Goal: Task Accomplishment & Management: Manage account settings

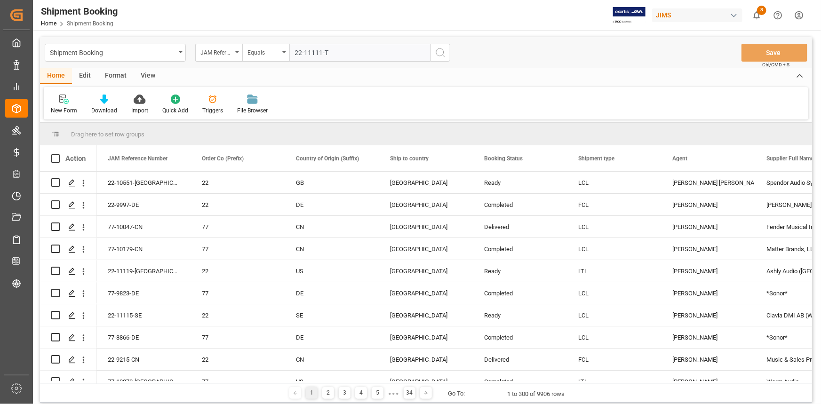
type input "22-11111-TW"
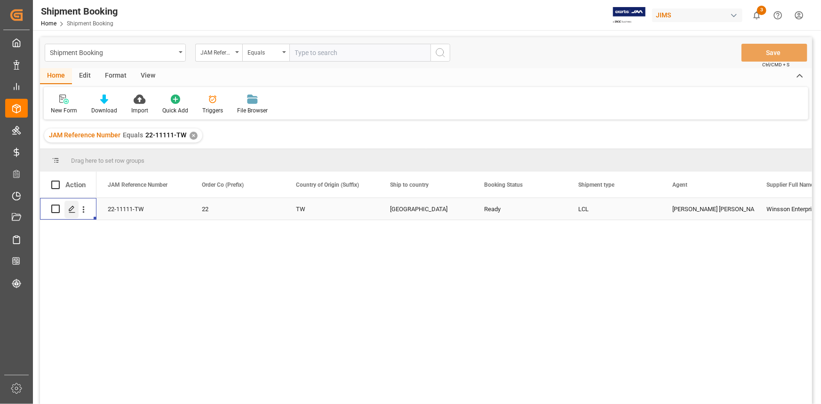
click at [70, 210] on icon "Press SPACE to select this row." at bounding box center [72, 210] width 8 height 8
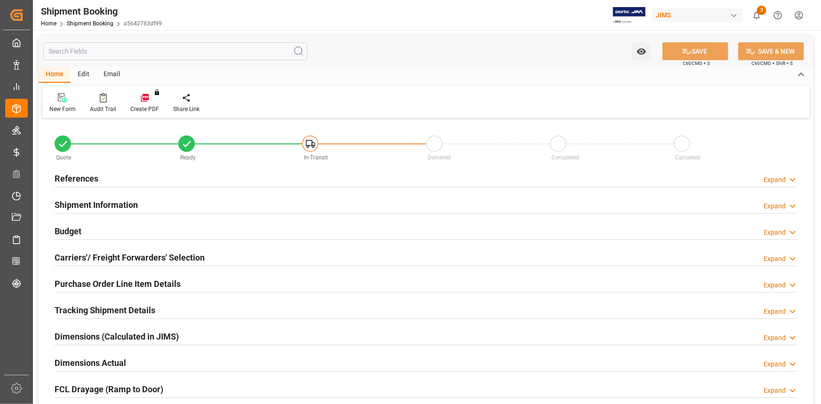
type input "0"
type input "16-09-2025"
click at [142, 180] on div "References Expand" at bounding box center [426, 178] width 743 height 18
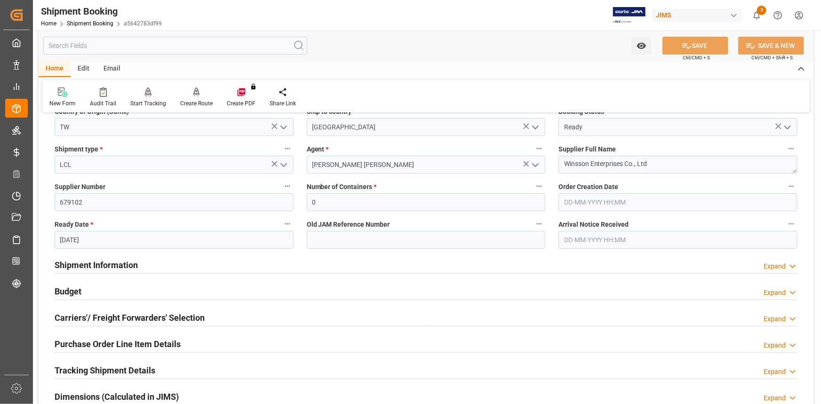
scroll to position [214, 0]
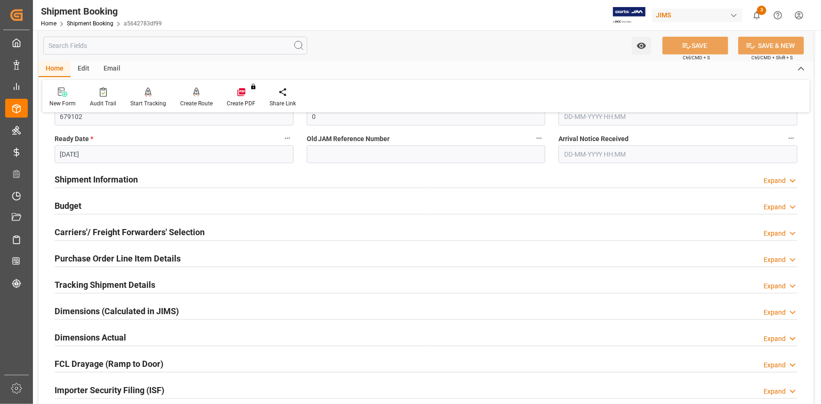
click at [175, 205] on div "Budget Expand" at bounding box center [426, 205] width 743 height 18
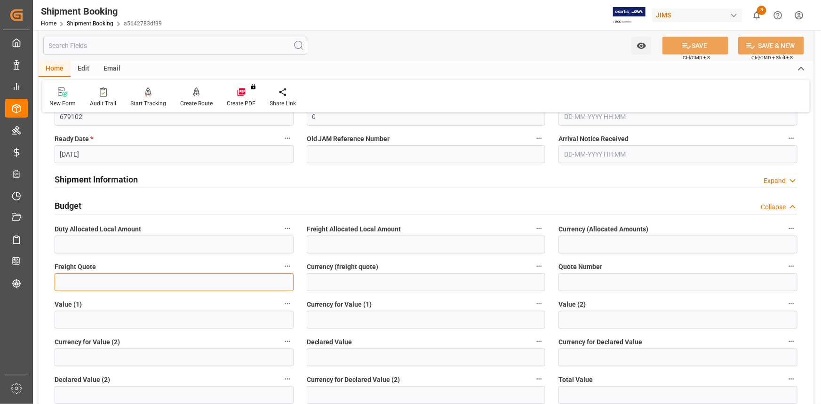
click at [121, 282] on input "text" at bounding box center [174, 282] width 239 height 18
type input "5500"
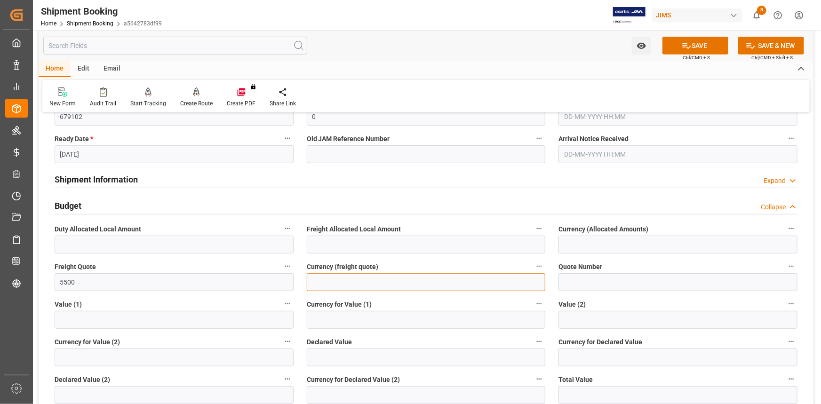
click at [324, 282] on input at bounding box center [426, 282] width 239 height 18
type input "USD"
click at [700, 48] on button "SAVE" at bounding box center [696, 46] width 66 height 18
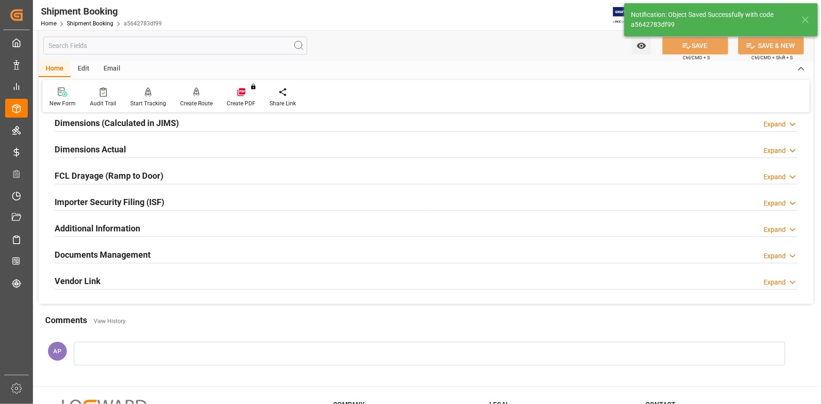
scroll to position [25, 0]
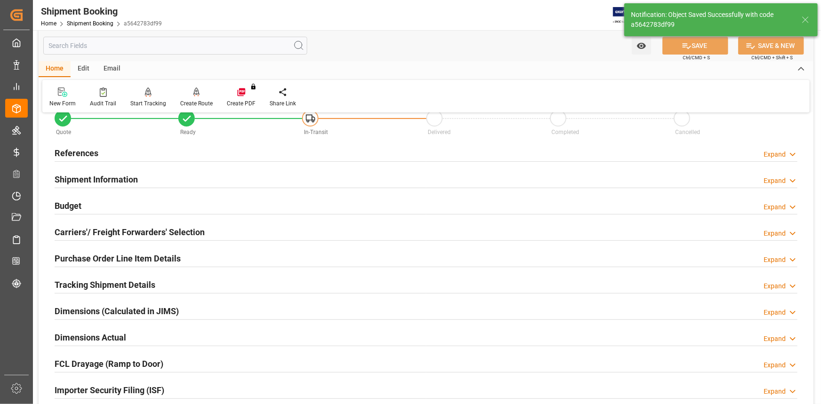
click at [197, 233] on h2 "Carriers'/ Freight Forwarders' Selection" at bounding box center [130, 232] width 150 height 13
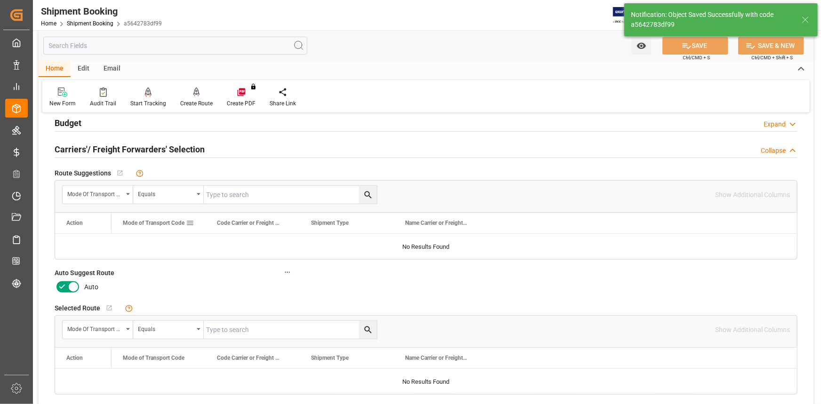
scroll to position [111, 0]
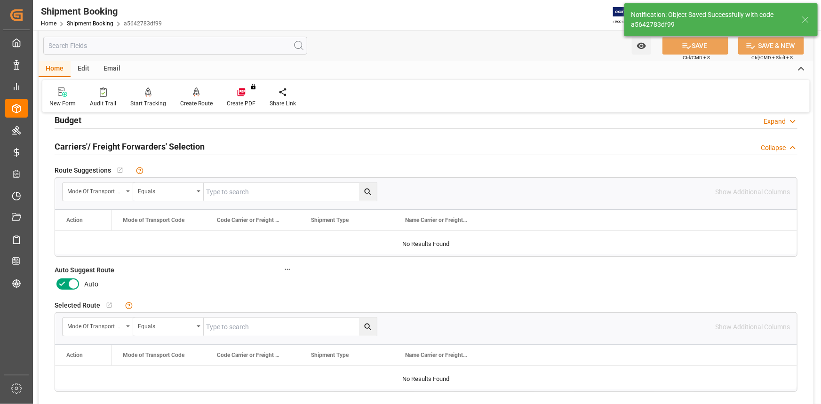
click at [61, 281] on icon at bounding box center [61, 284] width 11 height 11
click at [0, 0] on input "checkbox" at bounding box center [0, 0] width 0 height 0
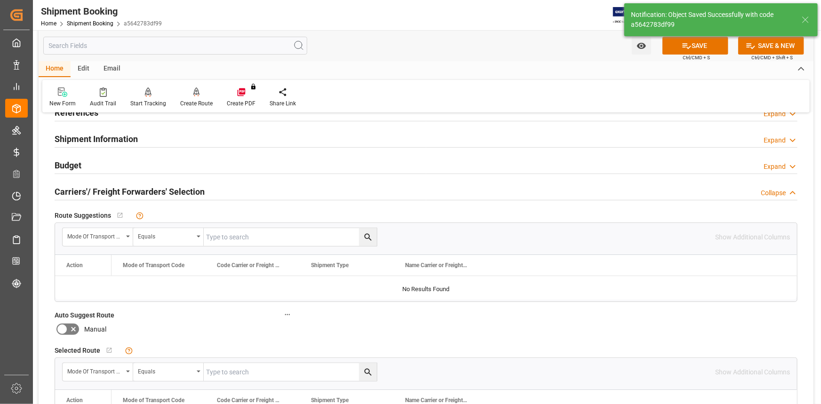
scroll to position [25, 0]
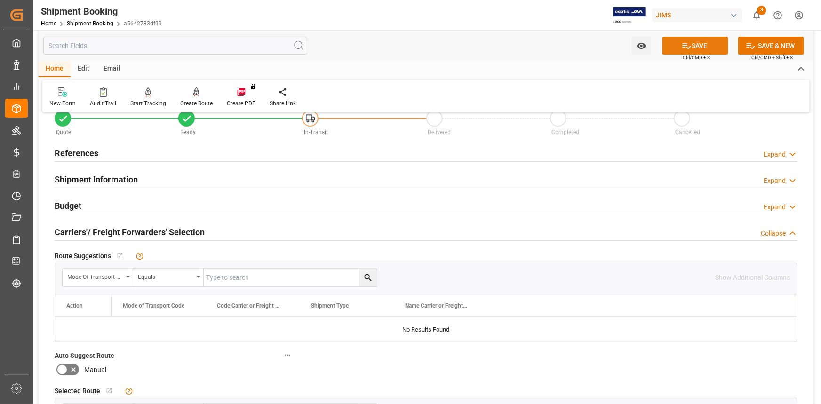
click at [699, 48] on button "SAVE" at bounding box center [696, 46] width 66 height 18
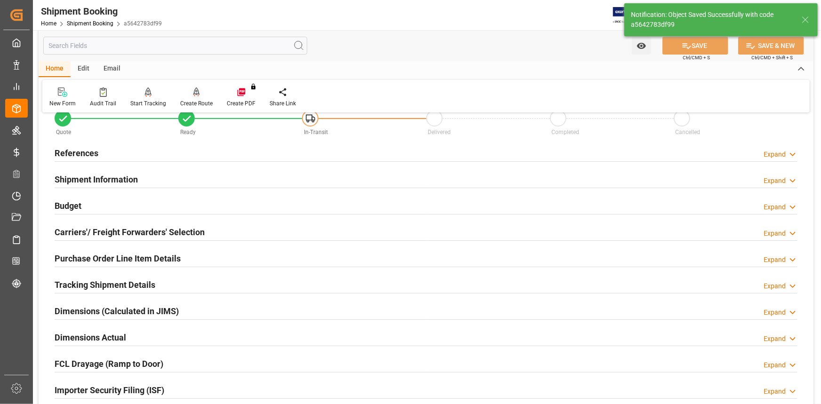
click at [193, 100] on div "Create Route" at bounding box center [196, 103] width 32 height 8
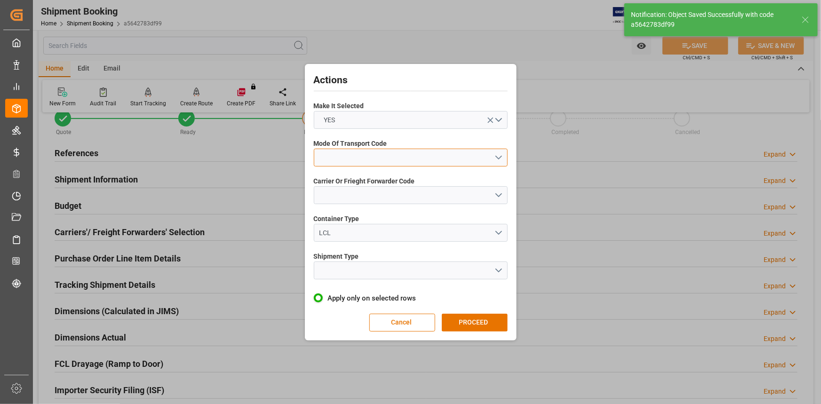
click at [499, 157] on button "open menu" at bounding box center [411, 158] width 194 height 18
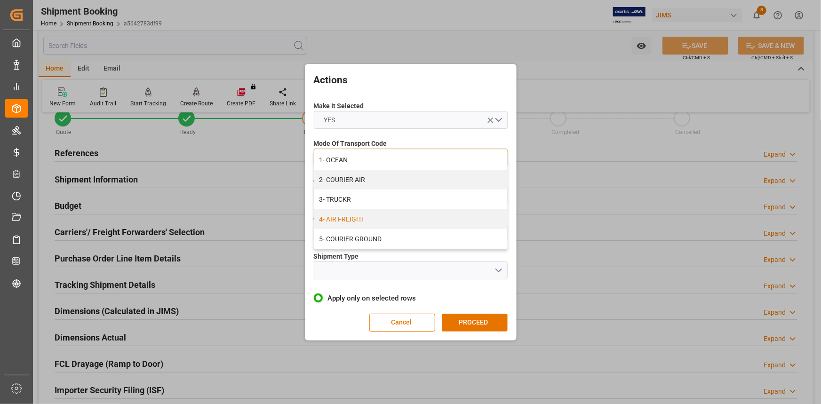
click at [387, 220] on div "4- AIR FREIGHT" at bounding box center [410, 219] width 193 height 20
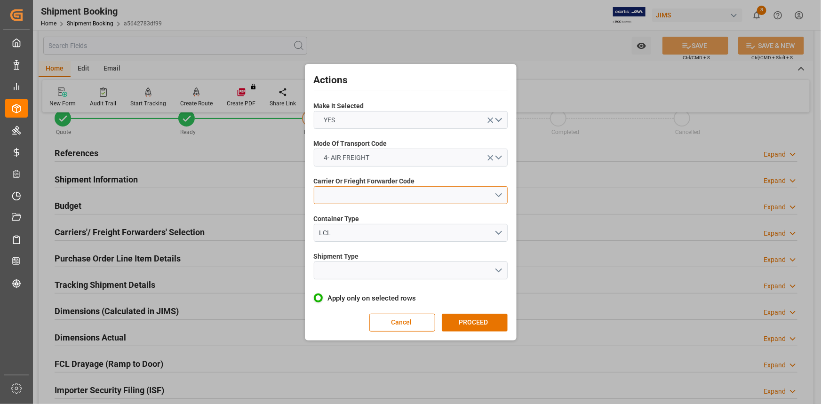
click at [499, 196] on button "open menu" at bounding box center [411, 195] width 194 height 18
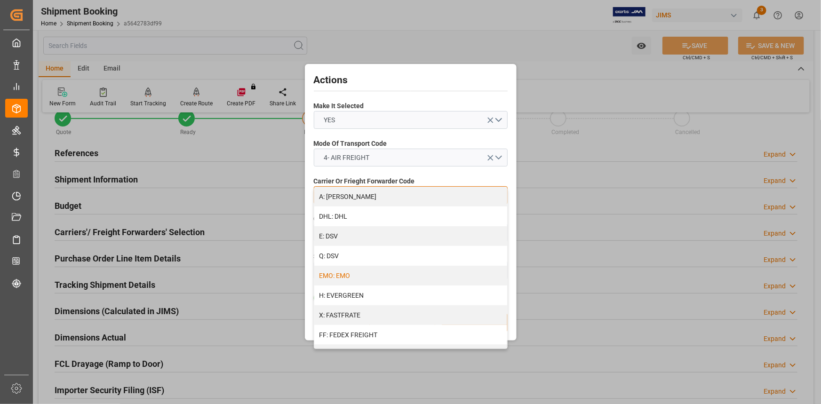
scroll to position [171, 0]
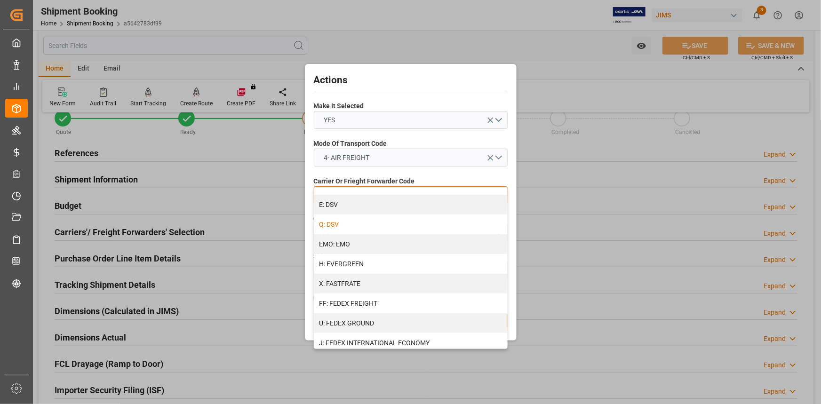
click at [408, 221] on div "Q: DSV" at bounding box center [410, 225] width 193 height 20
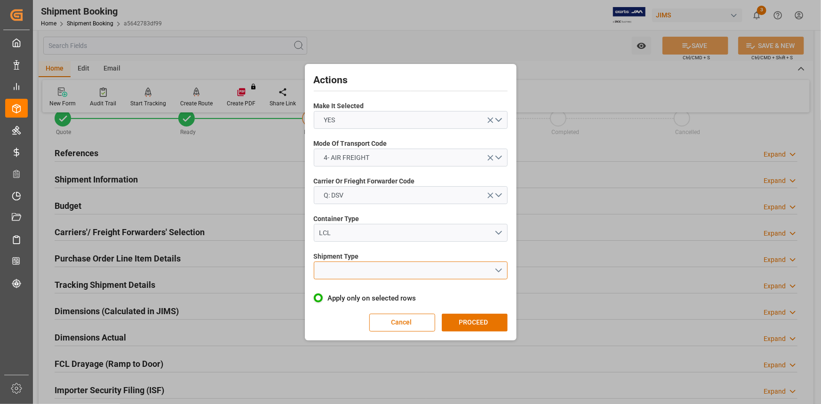
click at [498, 266] on button "open menu" at bounding box center [411, 271] width 194 height 18
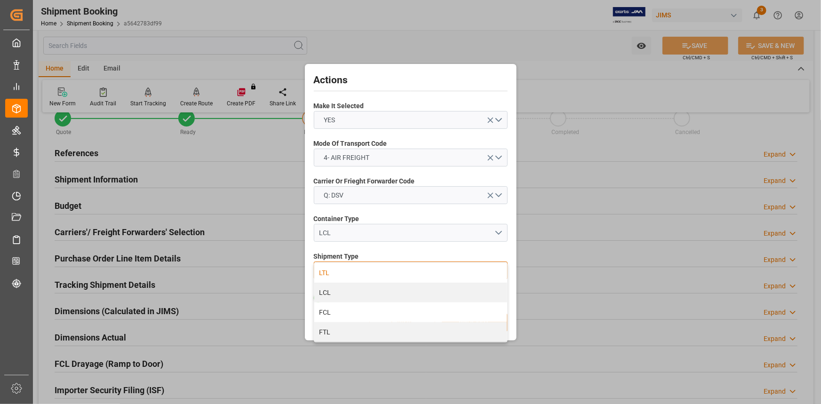
click at [380, 275] on div "LTL" at bounding box center [410, 273] width 193 height 20
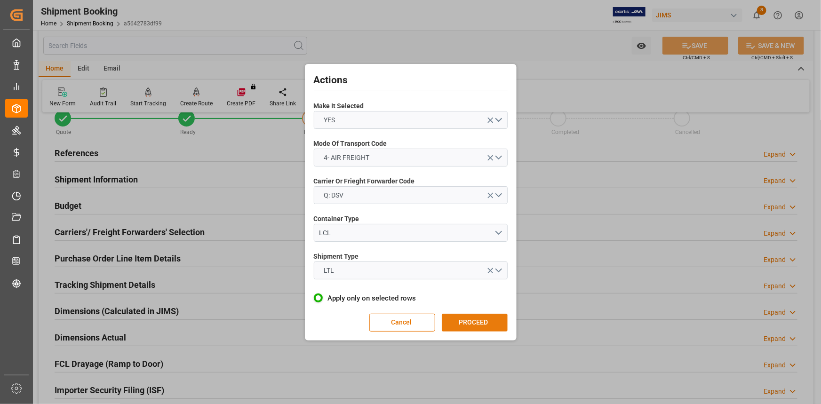
click at [487, 321] on button "PROCEED" at bounding box center [475, 323] width 66 height 18
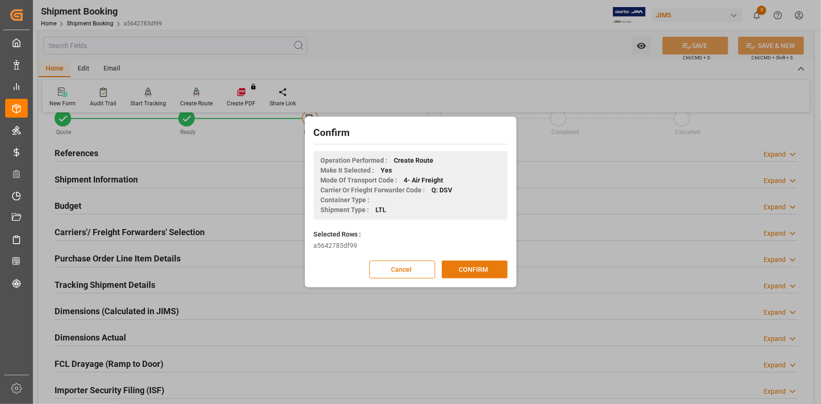
click at [477, 273] on button "CONFIRM" at bounding box center [475, 270] width 66 height 18
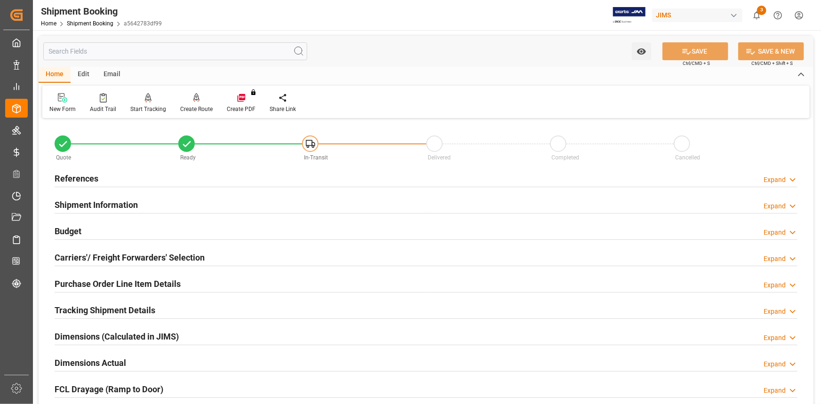
drag, startPoint x: 175, startPoint y: 204, endPoint x: 234, endPoint y: 227, distance: 63.9
click at [175, 204] on div "Shipment Information Expand" at bounding box center [426, 204] width 743 height 18
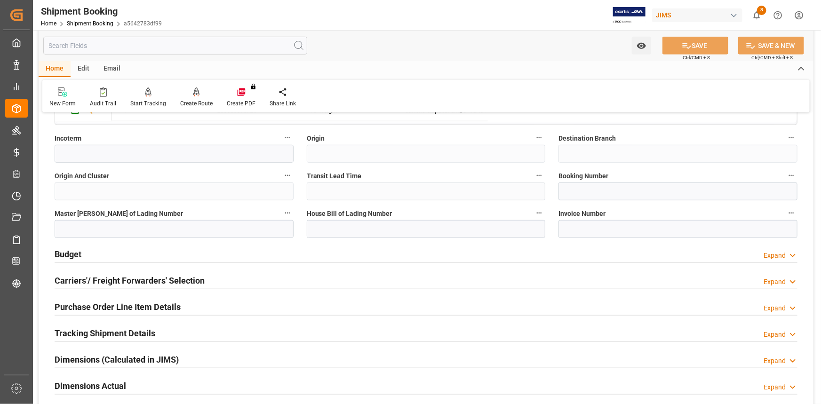
scroll to position [342, 0]
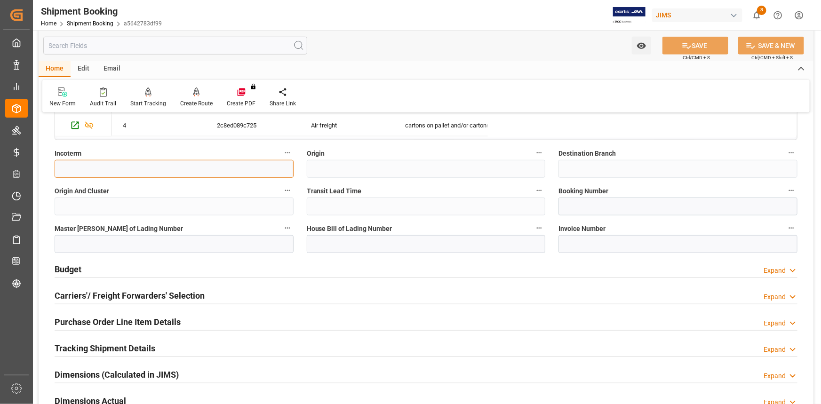
click at [113, 166] on input at bounding box center [174, 169] width 239 height 18
click at [100, 171] on input "EXW" at bounding box center [174, 169] width 239 height 18
type input "E"
paste input "EXW New Taipei City Taiwan"
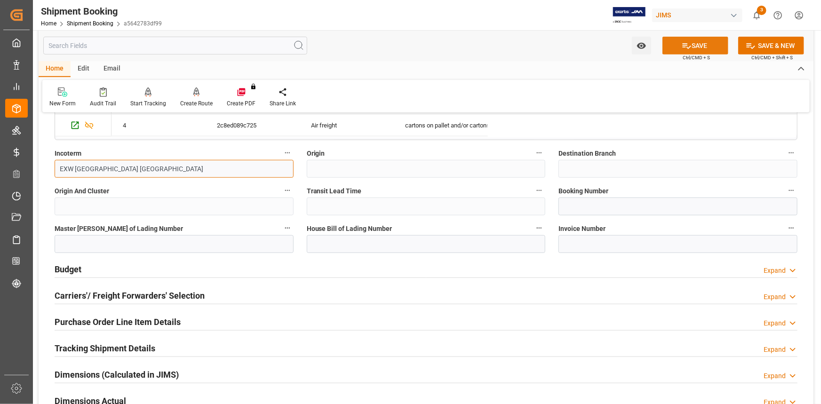
type input "EXW New Taipei City Taiwan"
click at [697, 45] on button "SAVE" at bounding box center [696, 46] width 66 height 18
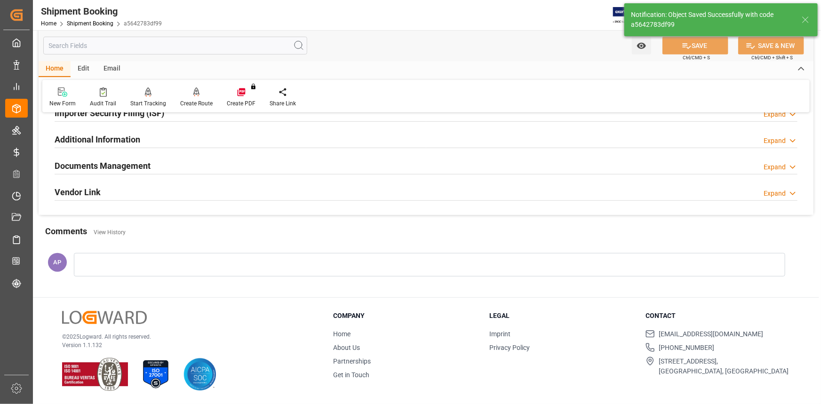
scroll to position [0, 0]
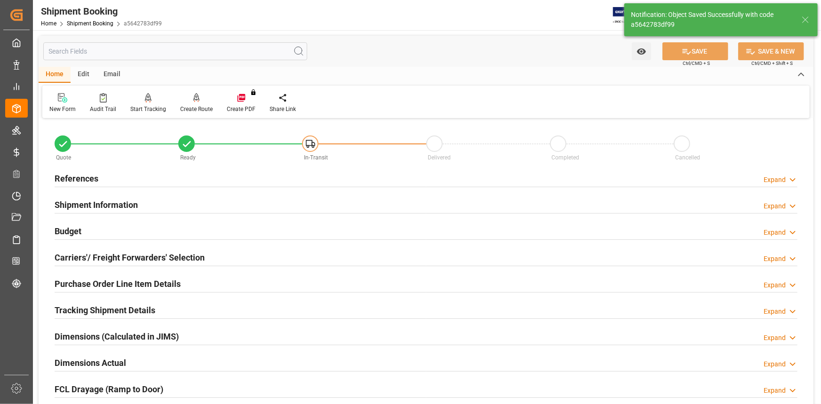
click at [165, 205] on div "Shipment Information Expand" at bounding box center [426, 204] width 743 height 18
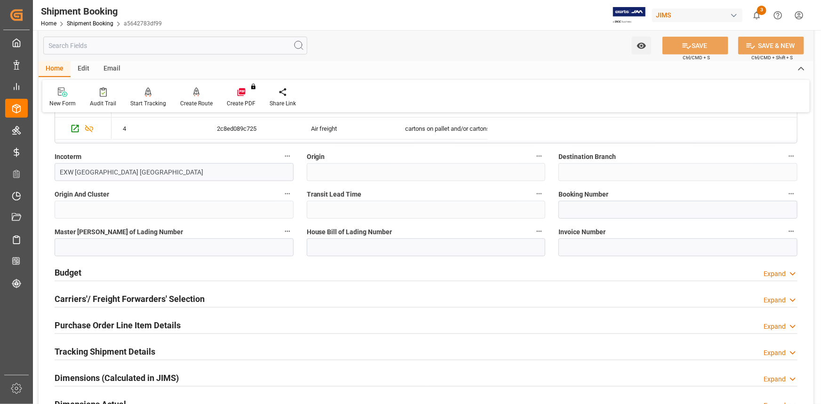
scroll to position [342, 0]
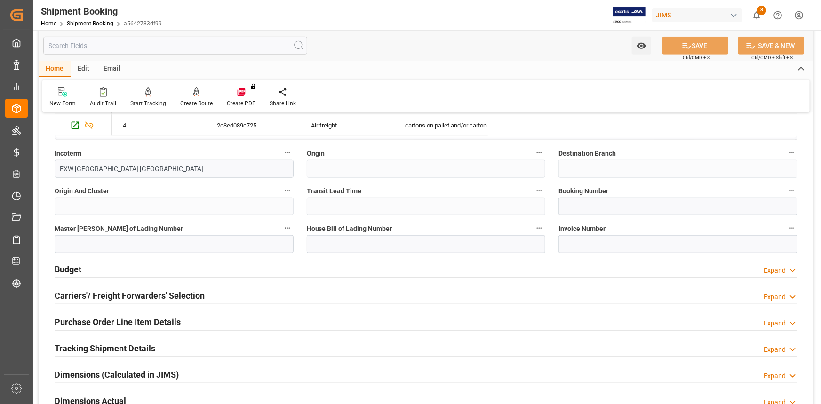
click at [229, 266] on div "Budget Expand" at bounding box center [426, 269] width 743 height 18
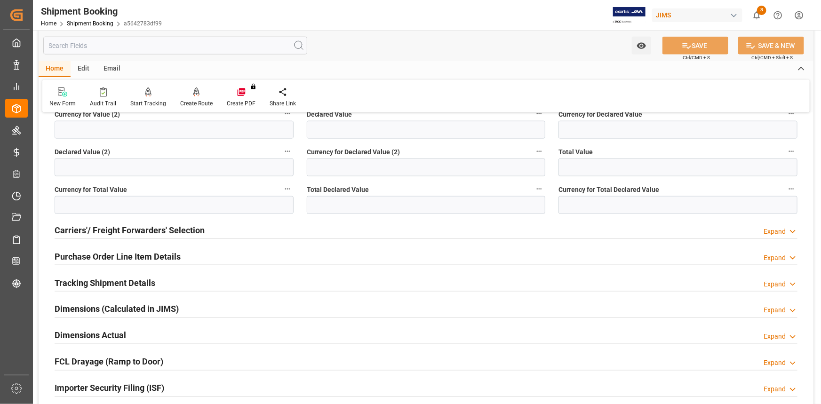
scroll to position [642, 0]
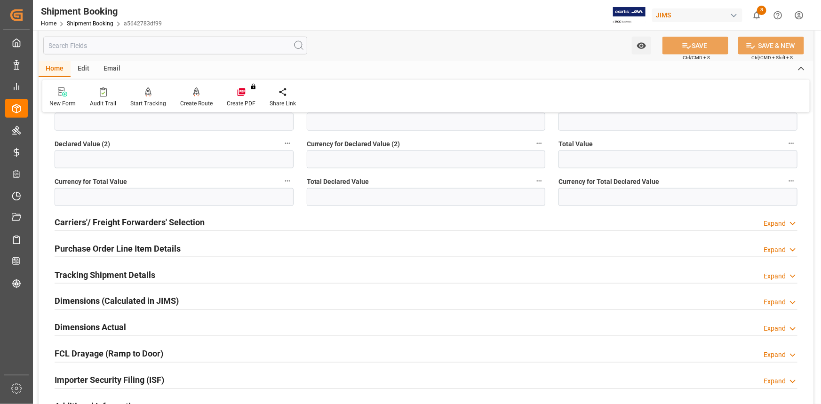
click at [187, 270] on div "Tracking Shipment Details Expand" at bounding box center [426, 274] width 743 height 18
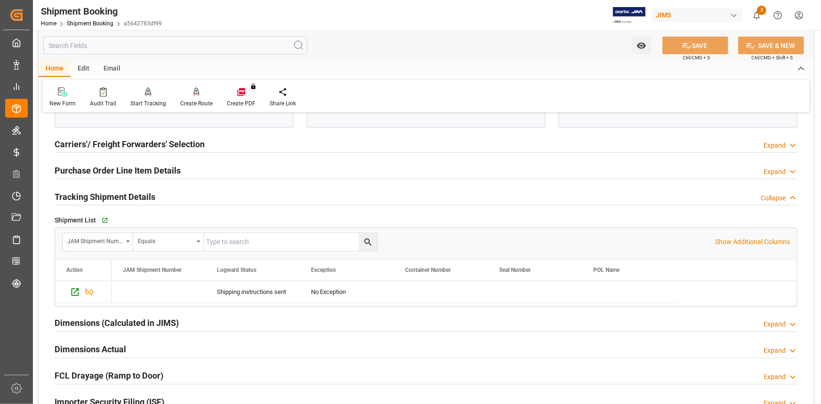
scroll to position [727, 0]
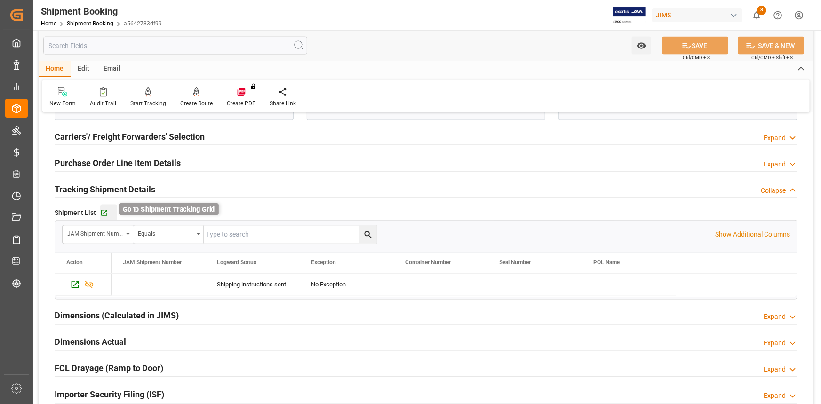
click at [103, 213] on icon "button" at bounding box center [104, 213] width 6 height 6
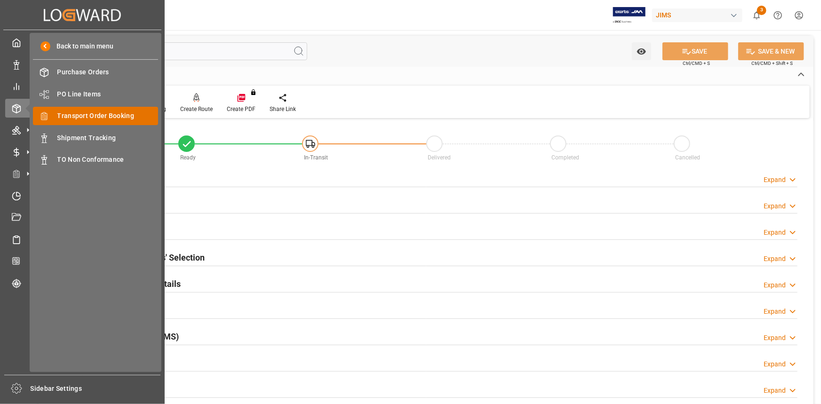
click at [118, 117] on span "Transport Order Booking" at bounding box center [107, 116] width 101 height 10
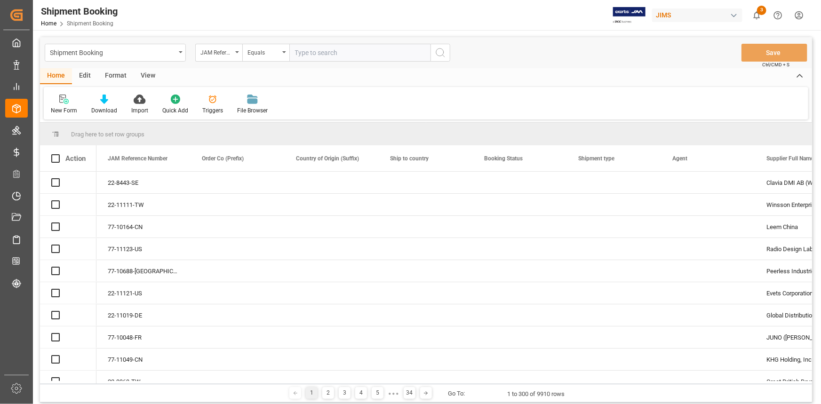
click at [313, 56] on input "text" at bounding box center [359, 53] width 141 height 18
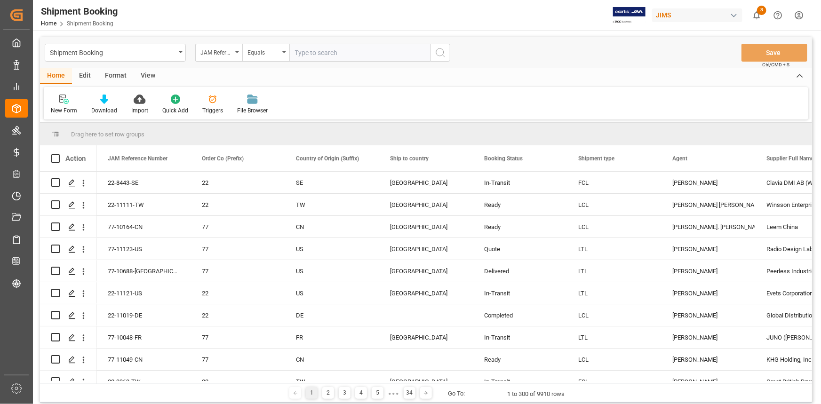
type input "22-10968-TW"
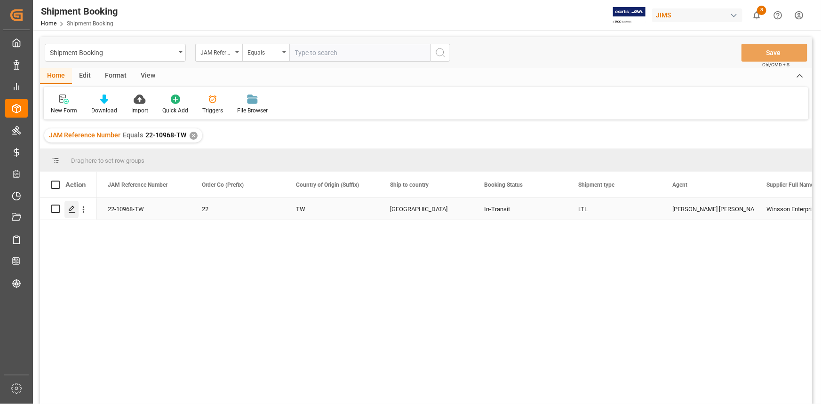
click at [72, 211] on icon "Press SPACE to select this row." at bounding box center [72, 210] width 8 height 8
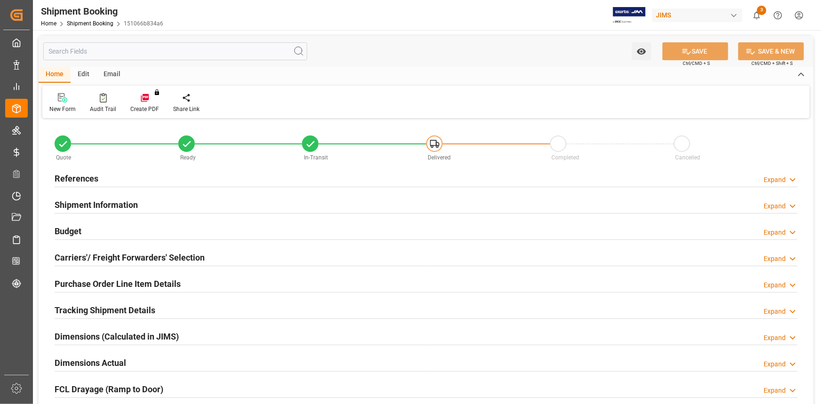
type input "0"
type input "11-09-2025"
click at [169, 180] on div "References Expand" at bounding box center [426, 178] width 743 height 18
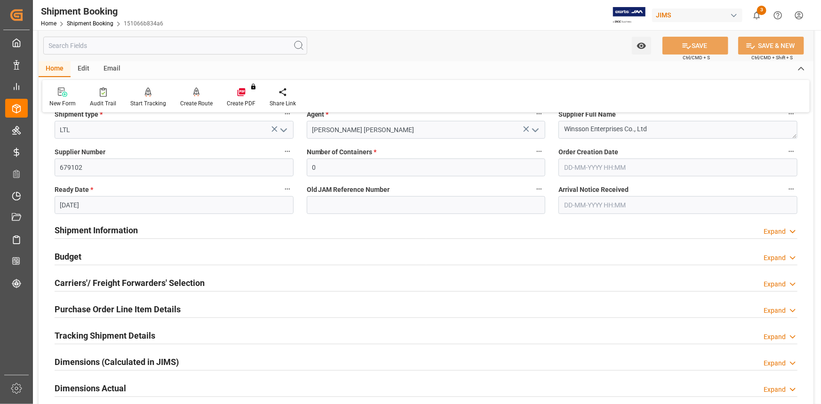
scroll to position [171, 0]
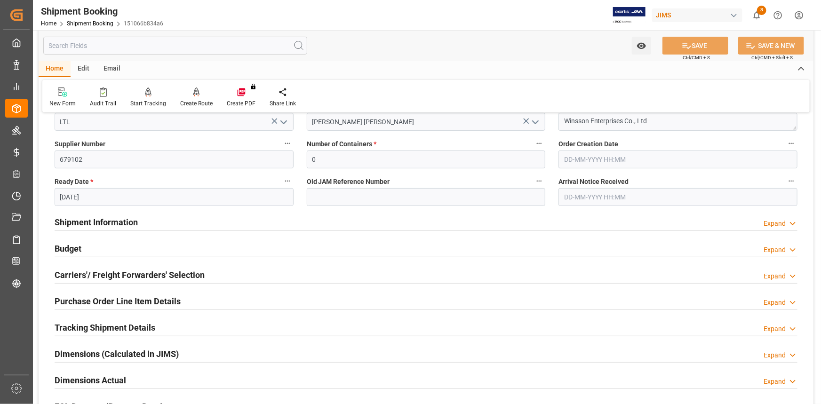
click at [182, 220] on div "Shipment Information Expand" at bounding box center [426, 222] width 743 height 18
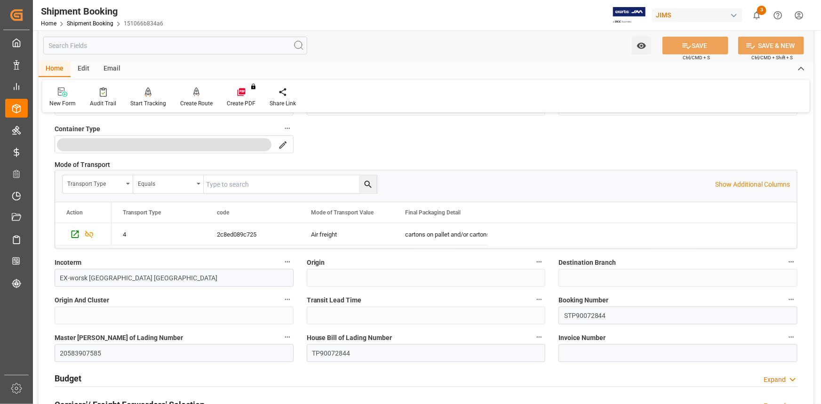
scroll to position [471, 0]
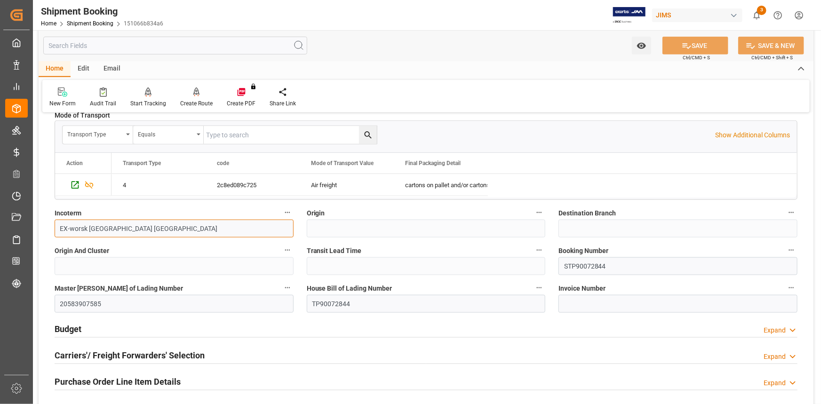
drag, startPoint x: 156, startPoint y: 230, endPoint x: 53, endPoint y: 230, distance: 103.1
click at [53, 230] on div "Incoterm EX-worsk New Taipei City Taiwan" at bounding box center [174, 222] width 252 height 38
click at [78, 229] on input "EX-worsk New Taipei City Taiwan" at bounding box center [174, 229] width 239 height 18
drag, startPoint x: 148, startPoint y: 228, endPoint x: 59, endPoint y: 232, distance: 89.5
click at [59, 232] on input "EXW New Taipei City Taiwan" at bounding box center [174, 229] width 239 height 18
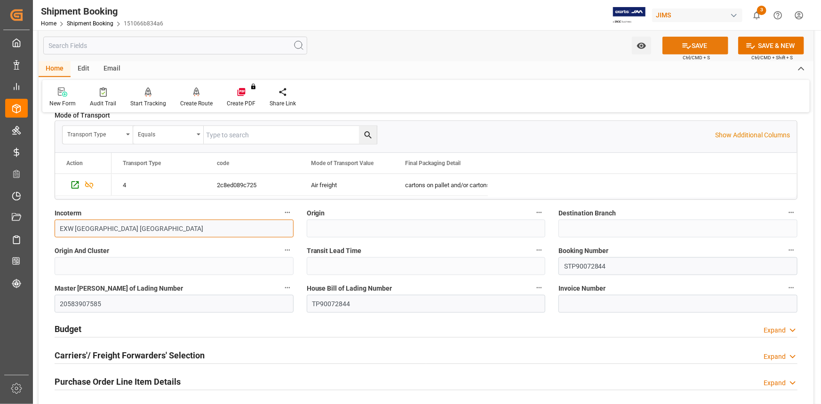
type input "EXW New Taipei City Taiwan"
click at [684, 49] on icon at bounding box center [687, 46] width 10 height 10
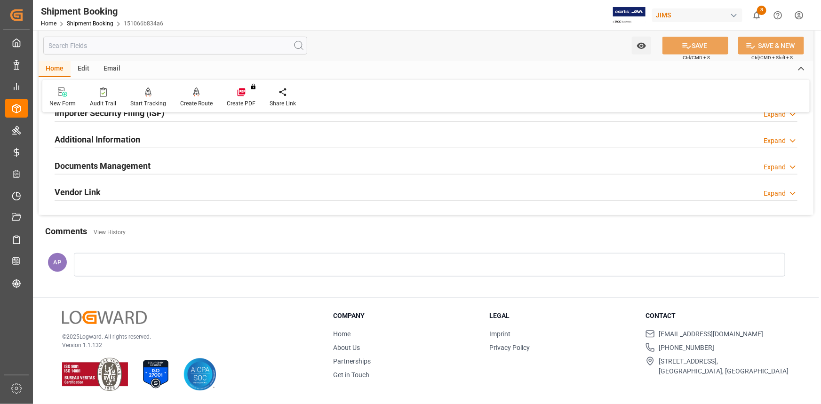
scroll to position [0, 0]
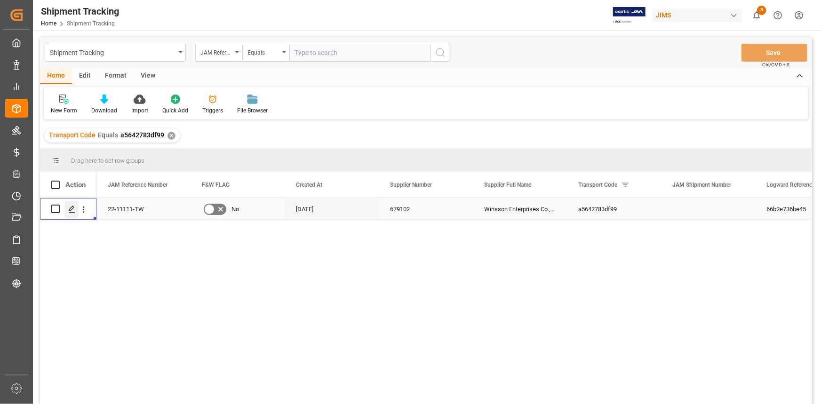
click at [73, 209] on icon "Press SPACE to select this row." at bounding box center [72, 210] width 8 height 8
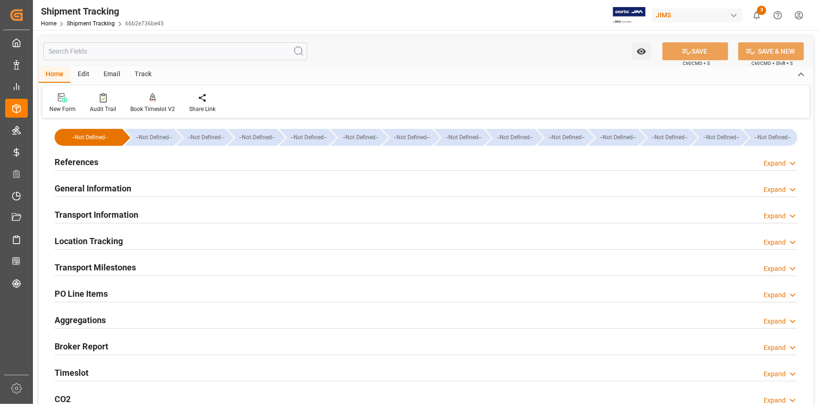
type input "[DATE]"
click at [135, 161] on div "References Expand" at bounding box center [426, 162] width 743 height 18
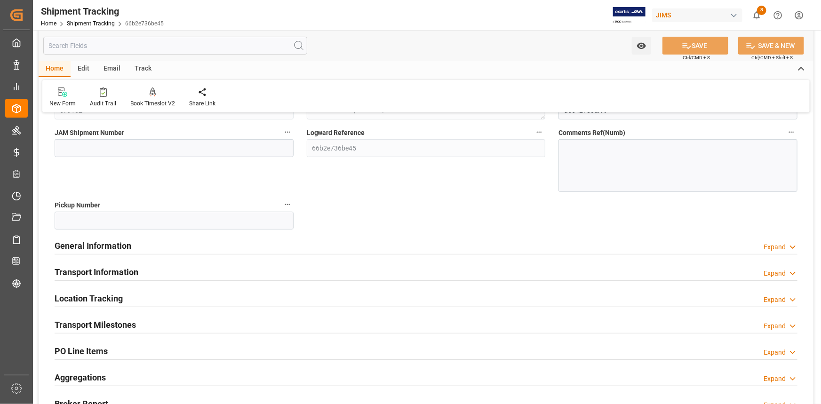
click at [174, 246] on div "General Information Expand" at bounding box center [426, 245] width 743 height 18
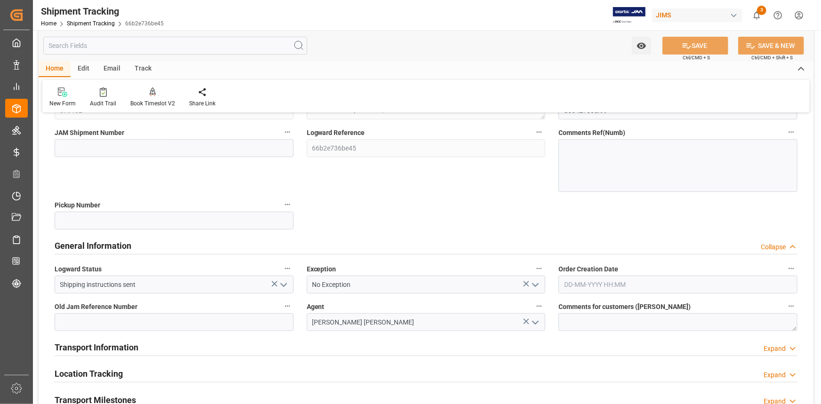
scroll to position [214, 0]
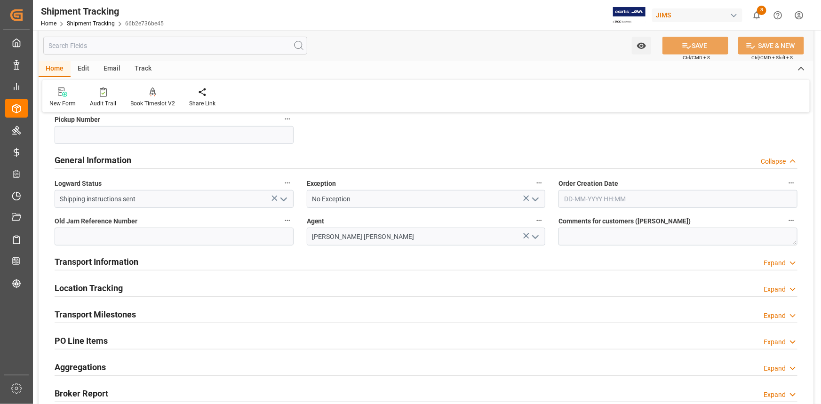
click at [532, 201] on icon "open menu" at bounding box center [535, 199] width 11 height 11
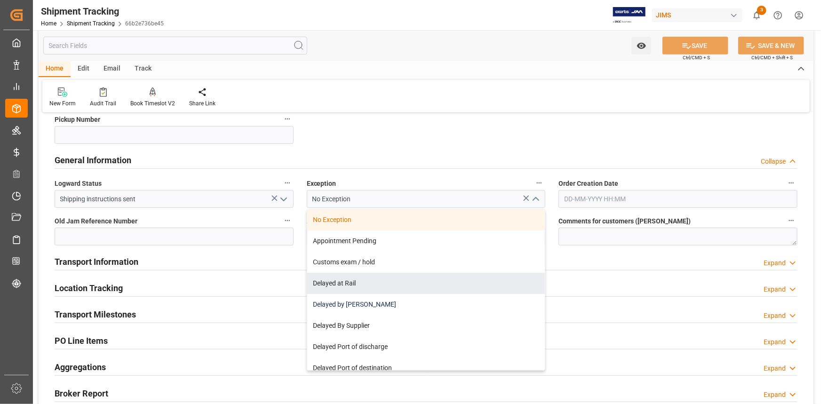
scroll to position [85, 0]
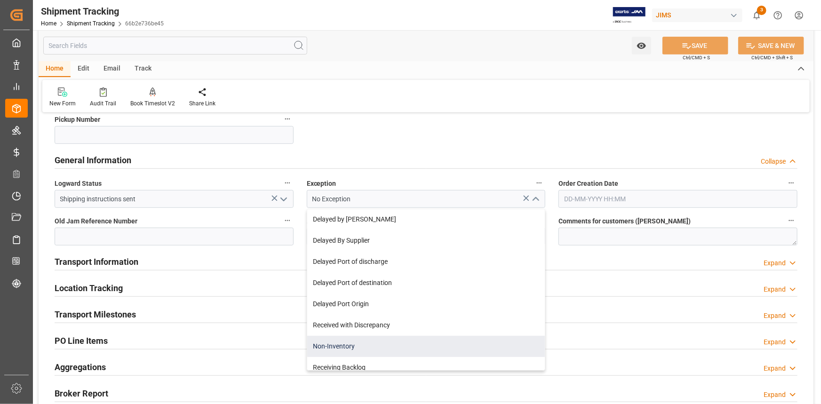
drag, startPoint x: 393, startPoint y: 346, endPoint x: 592, endPoint y: 257, distance: 217.8
click at [394, 345] on div "Non-Inventory" at bounding box center [426, 346] width 238 height 21
type input "Non-Inventory"
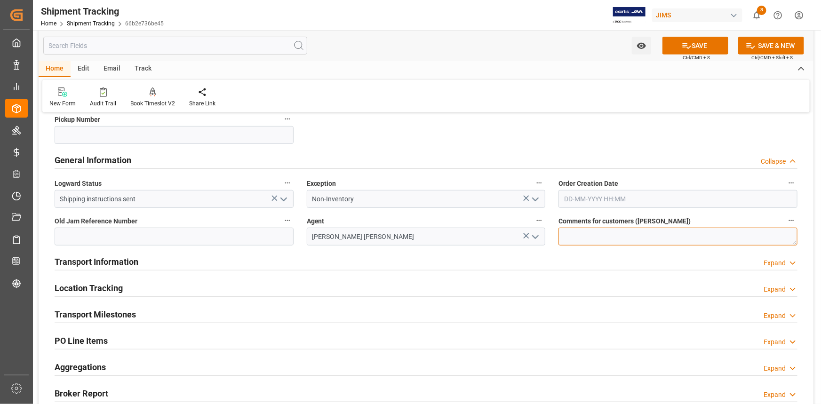
click at [589, 234] on textarea at bounding box center [678, 237] width 239 height 18
type textarea "Parts for Ashly Audio-Gary Byers"
click at [279, 262] on div "Transport Information Expand" at bounding box center [426, 261] width 743 height 18
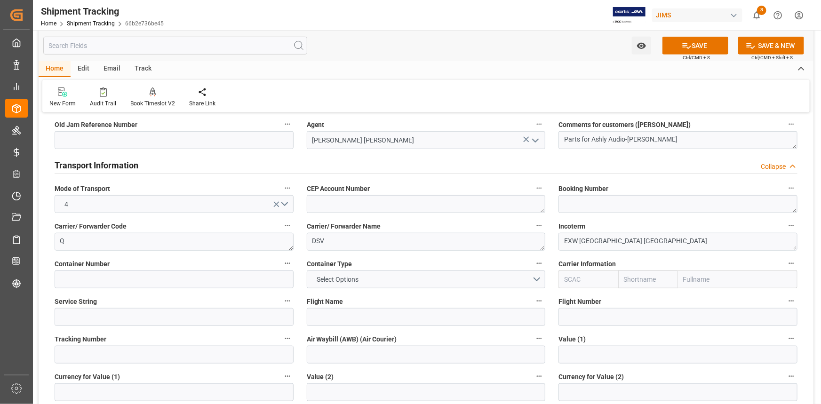
scroll to position [342, 0]
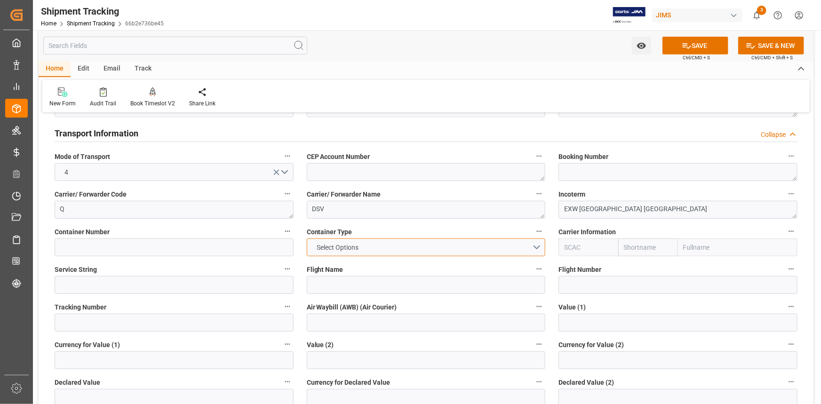
click at [535, 249] on button "Select Options" at bounding box center [426, 248] width 239 height 18
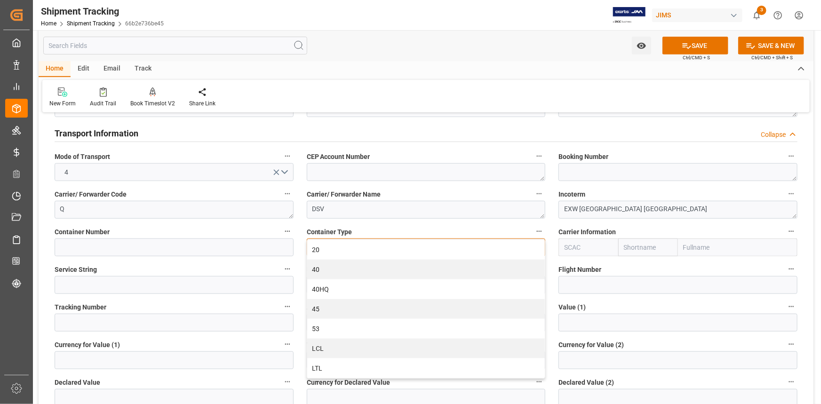
click at [354, 368] on div "LTL" at bounding box center [426, 369] width 238 height 20
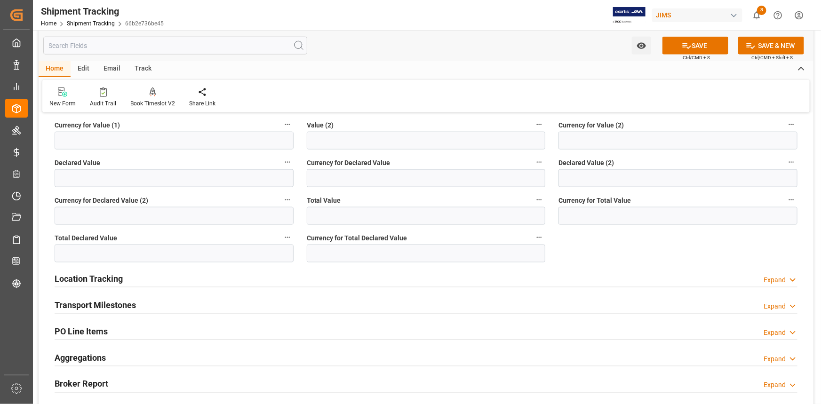
scroll to position [599, 0]
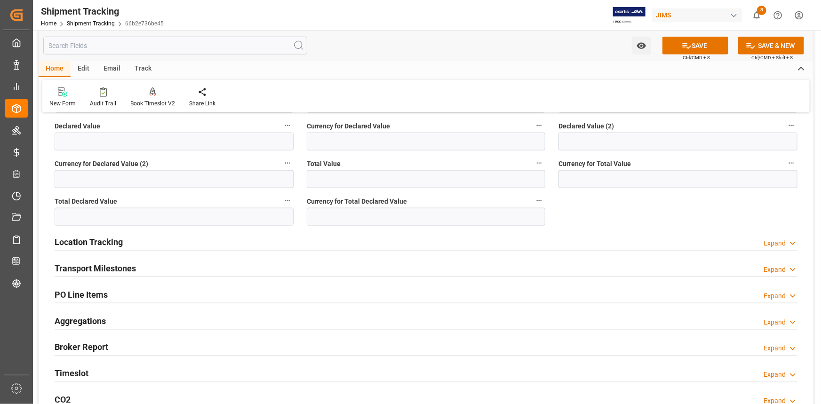
click at [201, 267] on div "Transport Milestones Expand" at bounding box center [426, 268] width 743 height 18
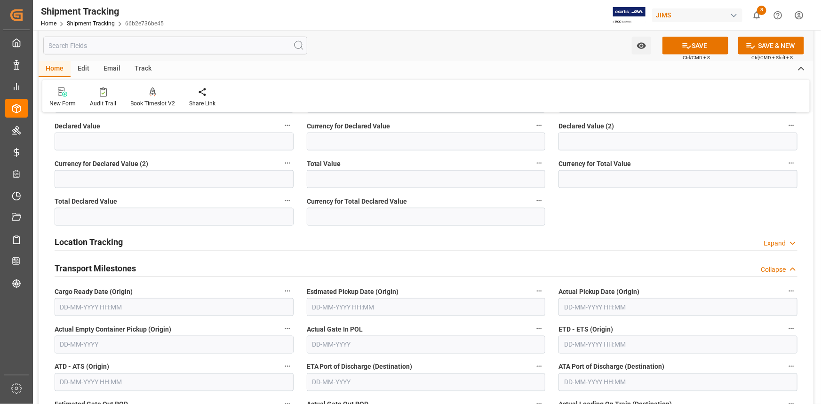
scroll to position [684, 0]
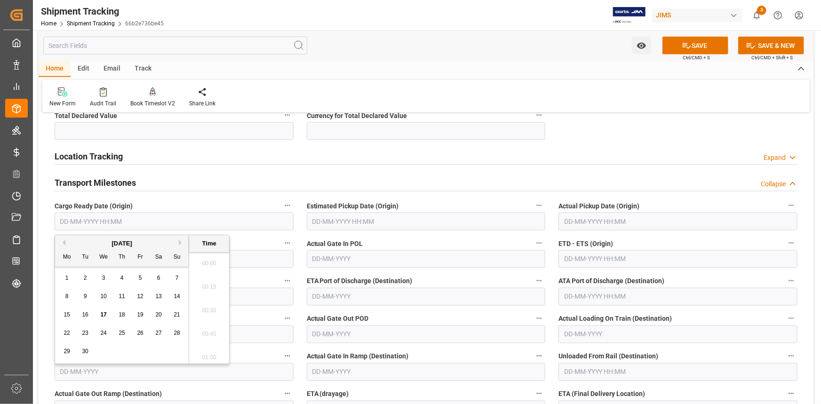
click at [140, 220] on input "text" at bounding box center [174, 222] width 239 height 18
click at [101, 314] on span "17" at bounding box center [103, 315] width 6 height 7
type input "[DATE] 00:00"
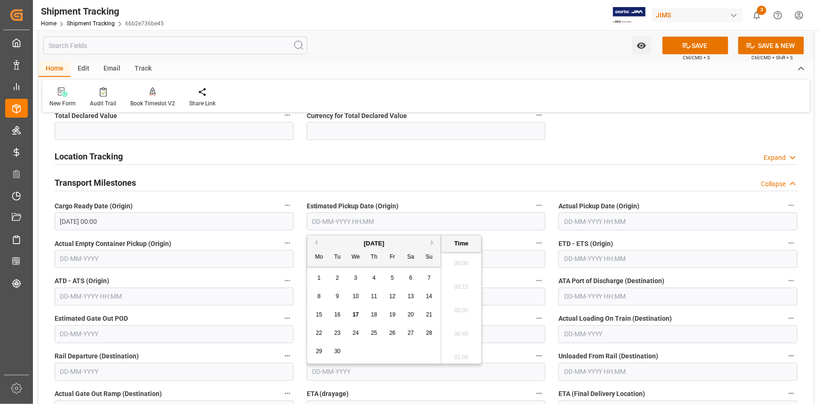
click at [343, 221] on input "text" at bounding box center [426, 222] width 239 height 18
click at [408, 315] on span "20" at bounding box center [411, 315] width 6 height 7
type input "20-09-2025 00:00"
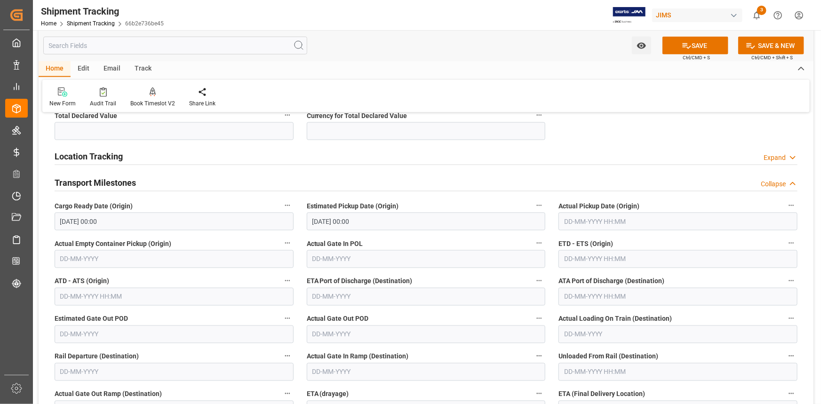
click at [510, 242] on label "Actual Gate In POL" at bounding box center [426, 243] width 239 height 13
click at [533, 242] on button "Actual Gate In POL" at bounding box center [539, 243] width 12 height 12
click at [594, 258] on div at bounding box center [410, 202] width 821 height 404
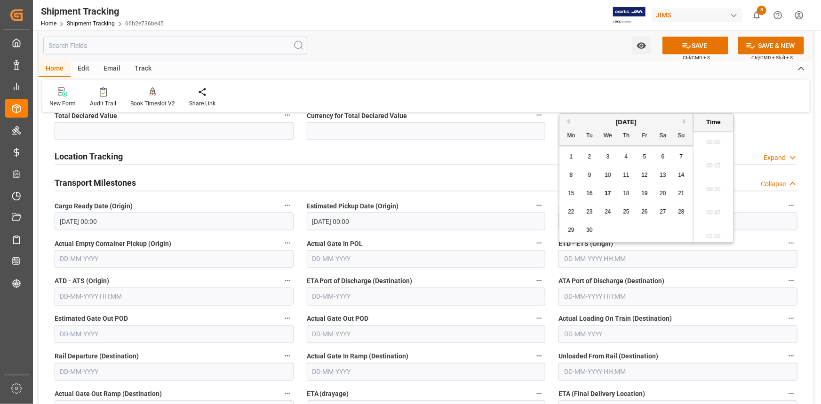
click at [602, 258] on input "text" at bounding box center [678, 259] width 239 height 18
click at [665, 196] on span "20" at bounding box center [663, 193] width 6 height 7
type input "20-09-2025 00:00"
click at [428, 281] on label "ETA Port of Discharge (Destination)" at bounding box center [426, 281] width 239 height 13
click at [533, 281] on button "ETA Port of Discharge (Destination)" at bounding box center [539, 281] width 12 height 12
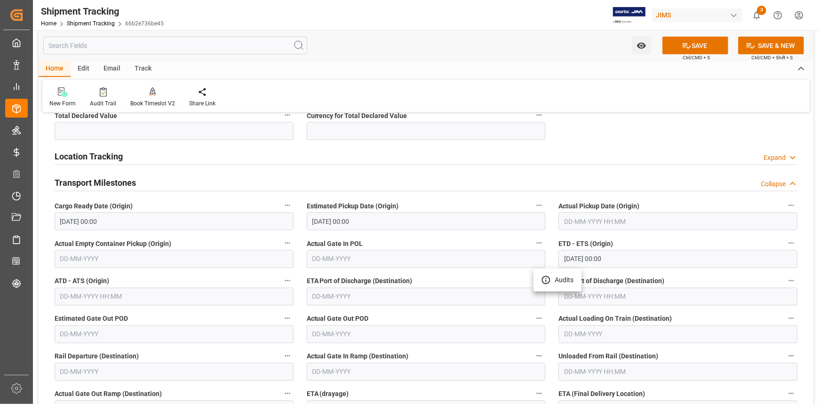
drag, startPoint x: 433, startPoint y: 305, endPoint x: 438, endPoint y: 304, distance: 4.9
click at [433, 306] on div at bounding box center [410, 202] width 821 height 404
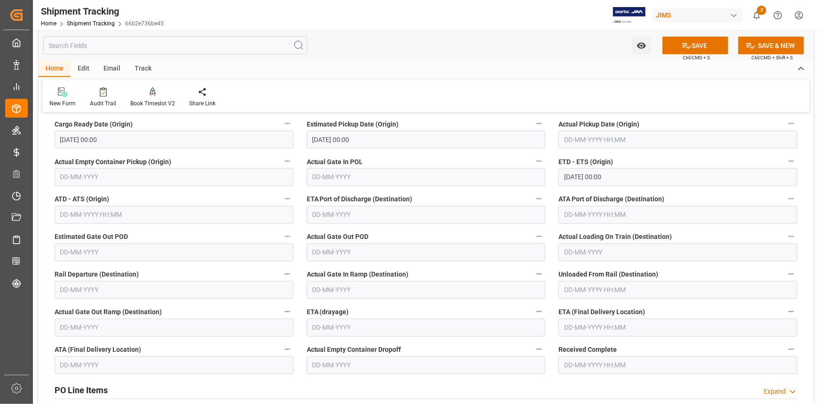
scroll to position [770, 0]
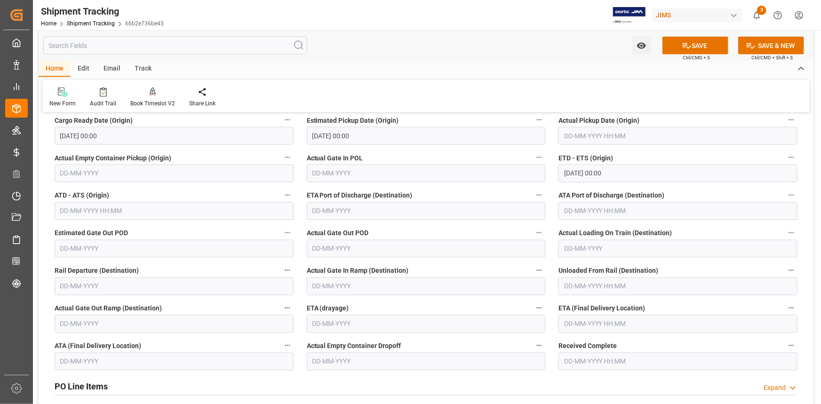
click at [579, 327] on input "text" at bounding box center [678, 324] width 239 height 18
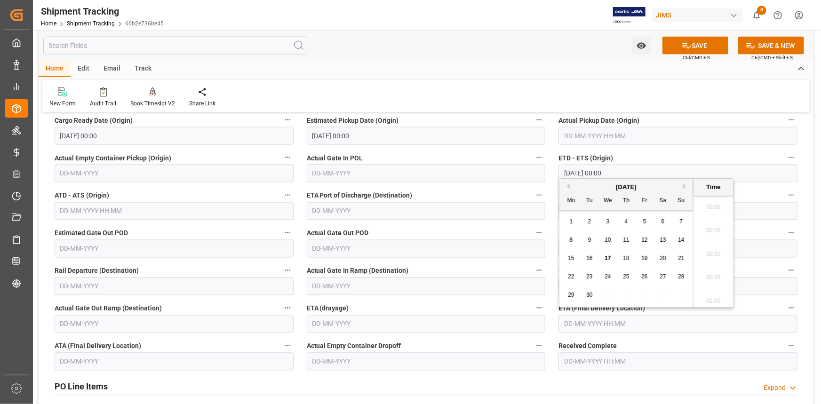
scroll to position [850, 0]
click at [628, 278] on span "25" at bounding box center [626, 276] width 6 height 7
type input "25-09-2025 00:00"
click at [689, 45] on icon at bounding box center [687, 46] width 10 height 10
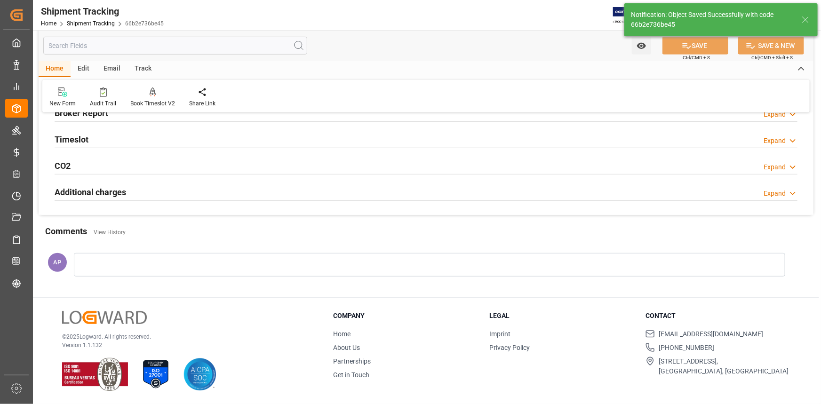
scroll to position [170, 0]
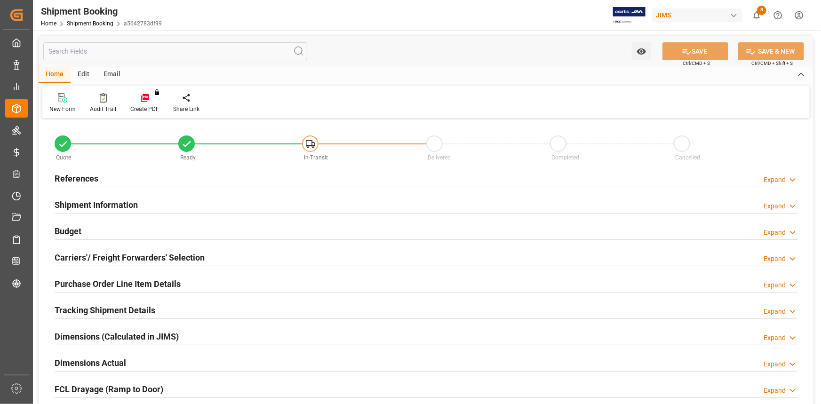
type input "0"
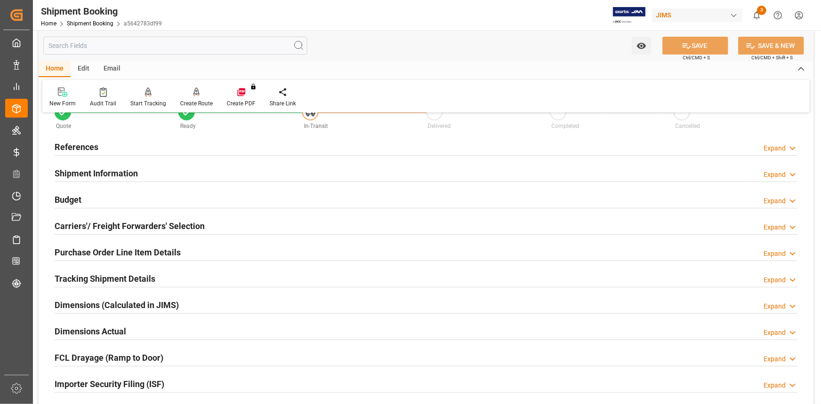
scroll to position [85, 0]
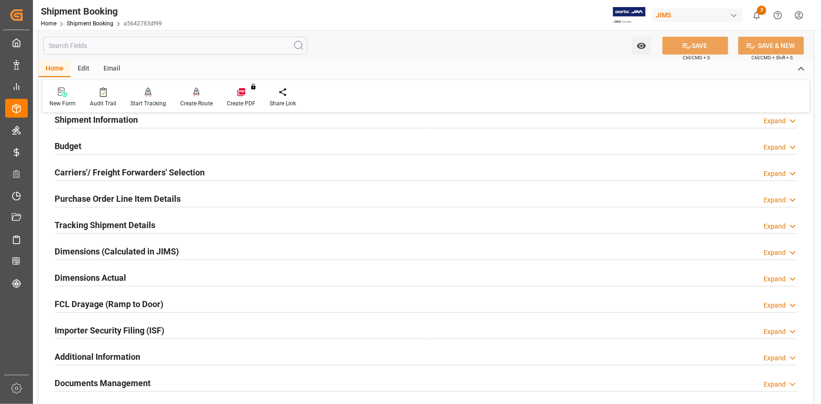
click at [162, 281] on div "Dimensions Actual Expand" at bounding box center [426, 277] width 743 height 18
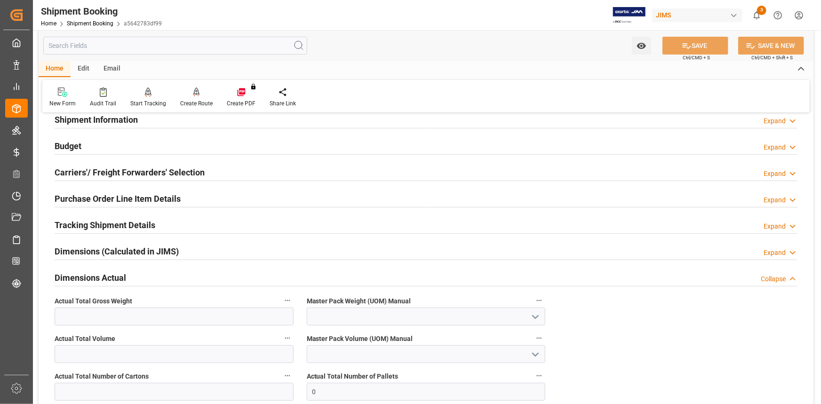
scroll to position [171, 0]
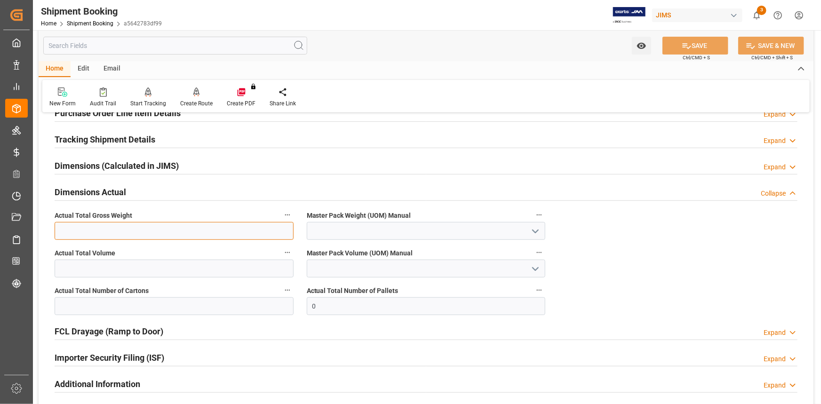
click at [130, 232] on input "text" at bounding box center [174, 231] width 239 height 18
click at [144, 227] on input "text" at bounding box center [174, 231] width 239 height 18
type input "340.56"
click at [538, 230] on icon "open menu" at bounding box center [535, 231] width 11 height 11
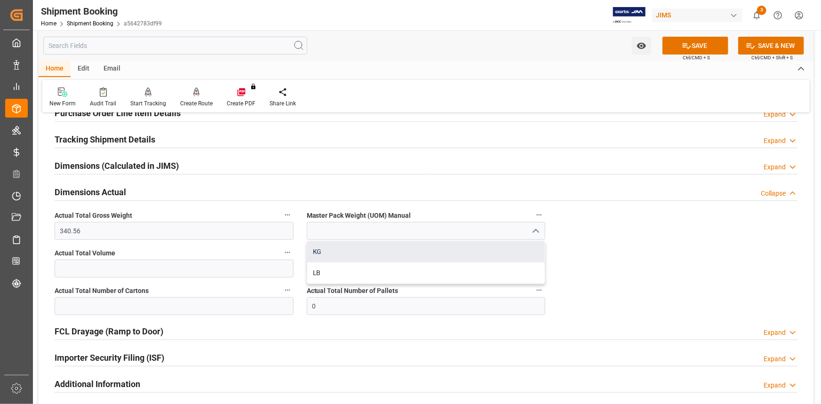
click at [435, 248] on div "KG" at bounding box center [426, 251] width 238 height 21
type input "KG"
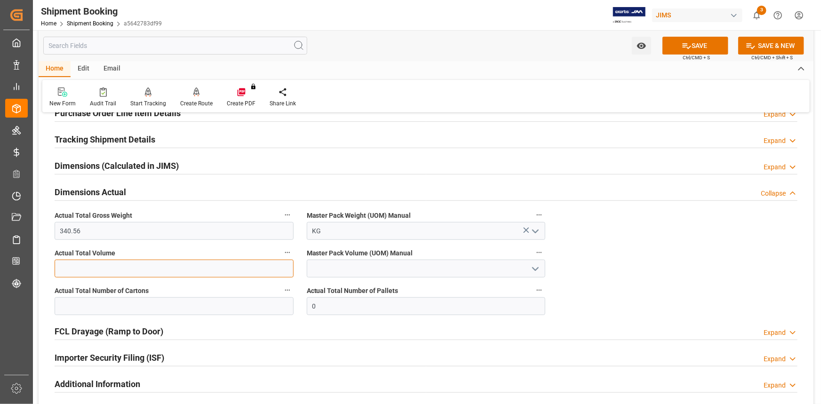
click at [151, 269] on input "text" at bounding box center [174, 269] width 239 height 18
click at [129, 271] on input "text" at bounding box center [174, 269] width 239 height 18
type input "2.938"
click at [533, 268] on polyline "open menu" at bounding box center [536, 269] width 6 height 3
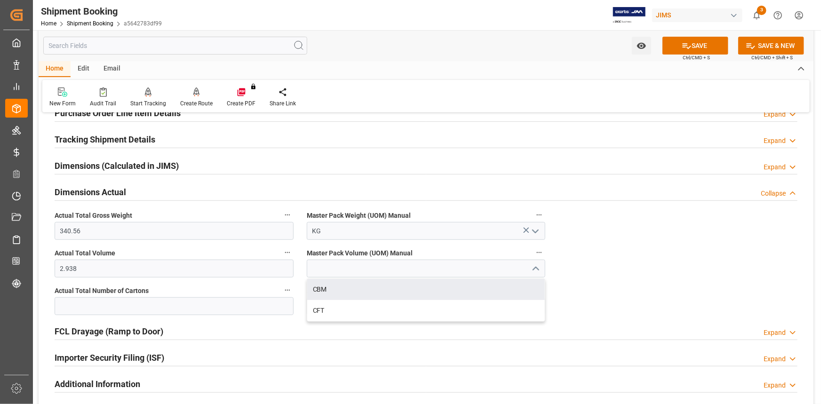
click at [437, 289] on div "CBM" at bounding box center [426, 289] width 238 height 21
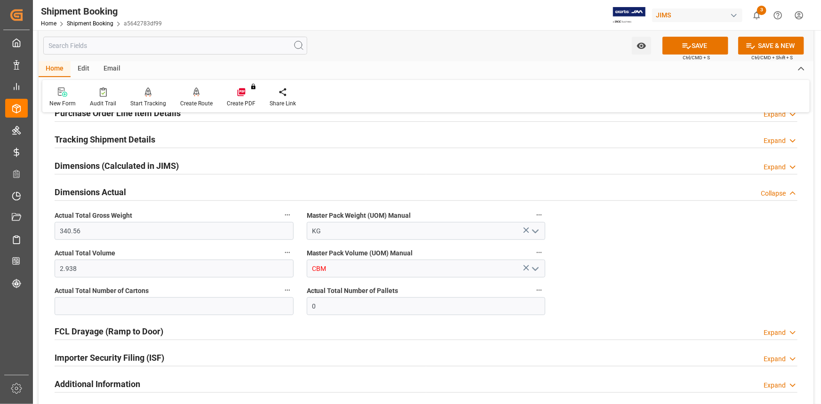
type input "CBM"
click at [154, 306] on input "text" at bounding box center [174, 306] width 239 height 18
type input "31"
drag, startPoint x: 316, startPoint y: 306, endPoint x: 304, endPoint y: 306, distance: 12.2
click at [304, 306] on div "Actual Total Number of Pallets 0" at bounding box center [426, 300] width 252 height 38
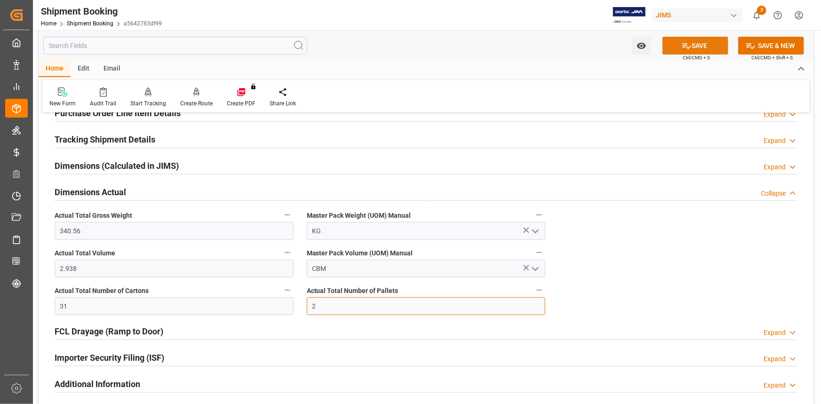
type input "2"
click at [688, 48] on icon at bounding box center [687, 46] width 10 height 10
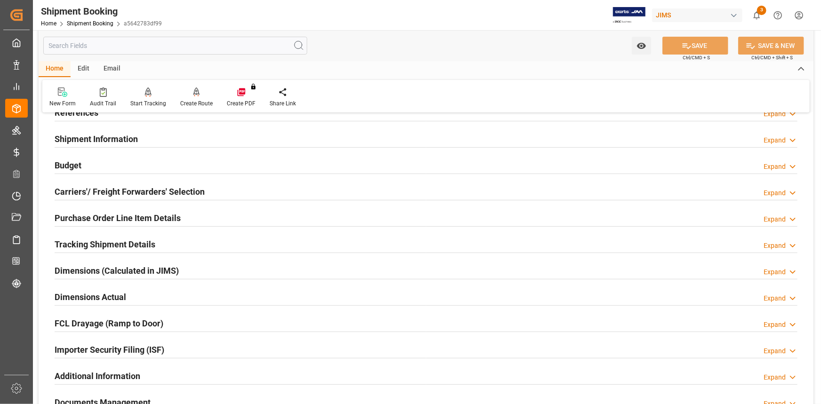
scroll to position [85, 0]
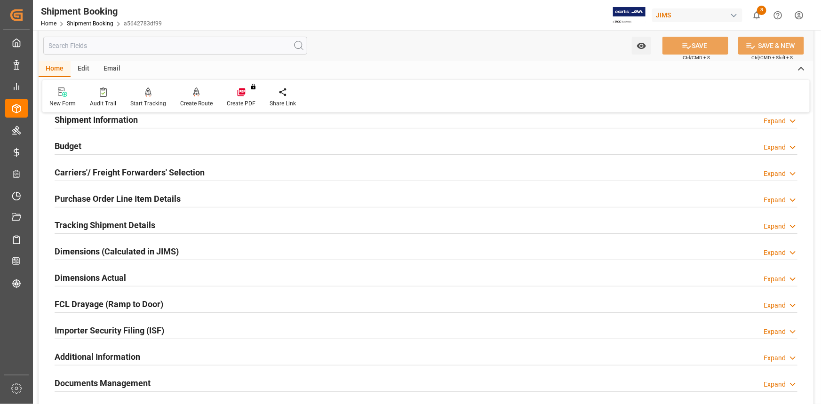
click at [170, 277] on div "Dimensions Actual Expand" at bounding box center [426, 277] width 743 height 18
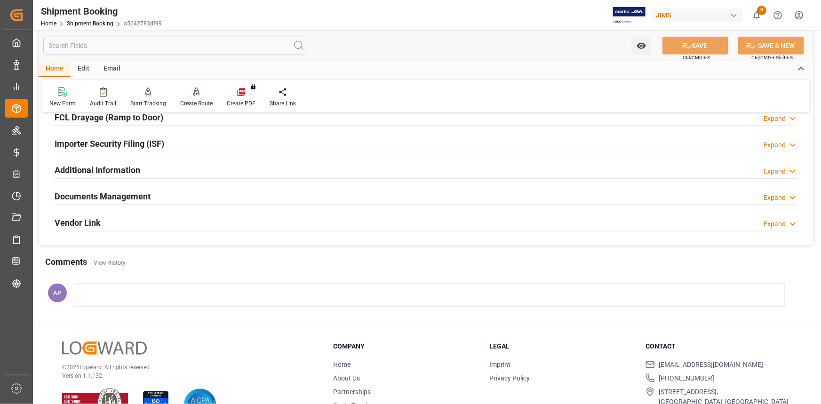
drag, startPoint x: 172, startPoint y: 199, endPoint x: 188, endPoint y: 204, distance: 16.5
click at [172, 198] on div "Documents Management Expand" at bounding box center [426, 196] width 743 height 18
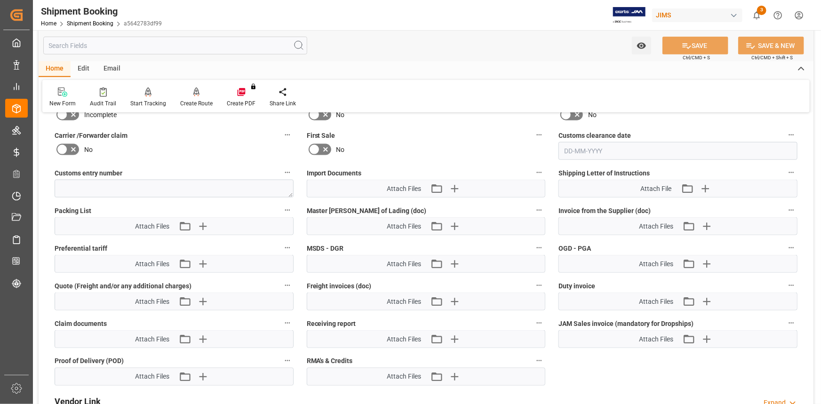
scroll to position [599, 0]
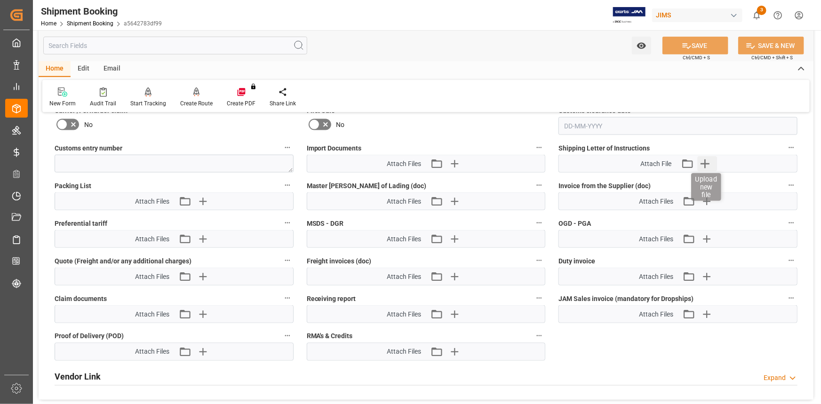
click at [706, 160] on icon "button" at bounding box center [705, 163] width 15 height 15
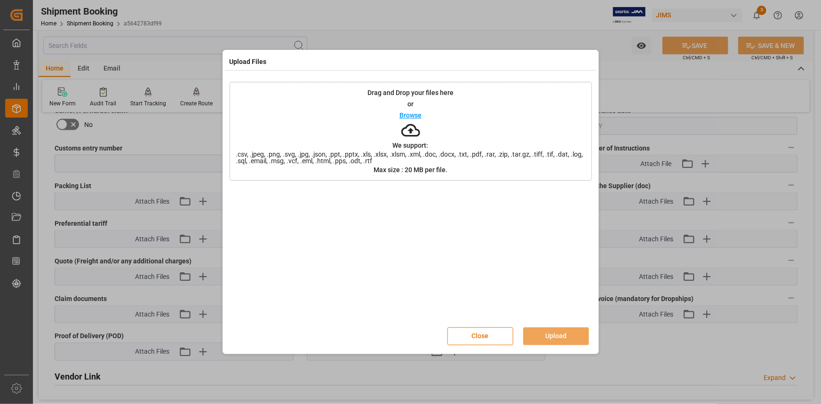
click at [418, 114] on p "Browse" at bounding box center [411, 115] width 22 height 7
click at [556, 336] on button "Upload" at bounding box center [556, 337] width 66 height 18
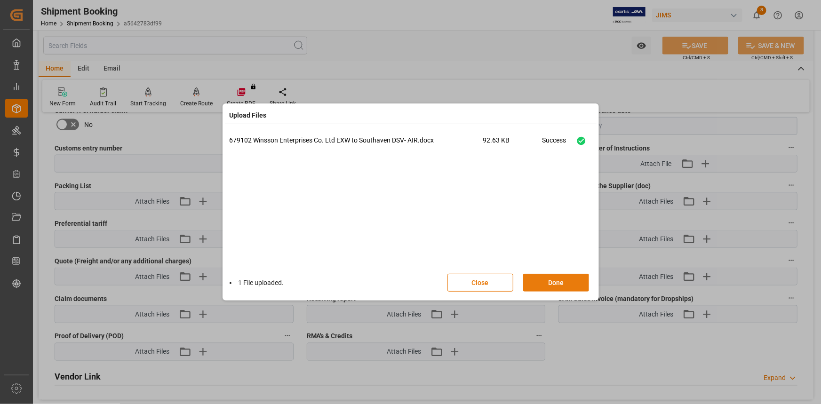
click at [555, 281] on button "Done" at bounding box center [556, 283] width 66 height 18
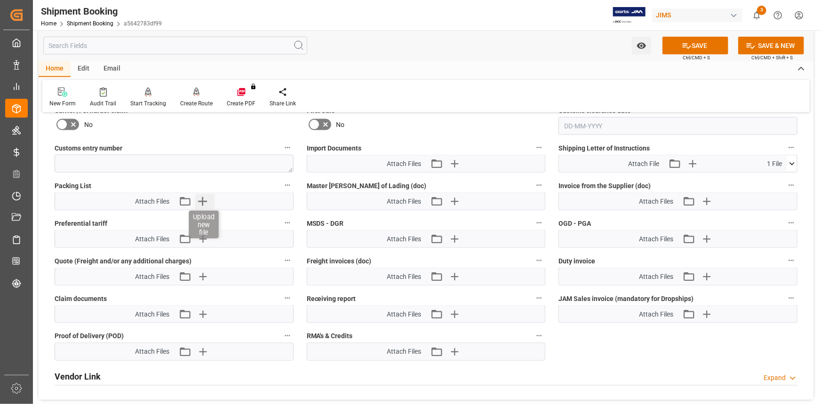
click at [203, 198] on icon "button" at bounding box center [202, 201] width 9 height 9
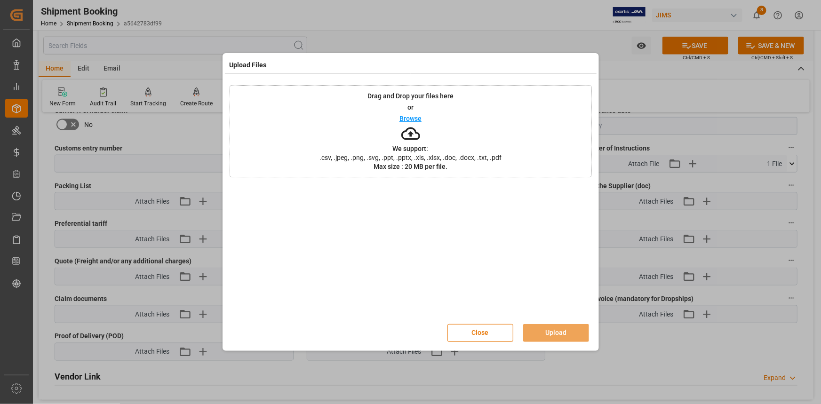
click at [409, 119] on p "Browse" at bounding box center [411, 118] width 22 height 7
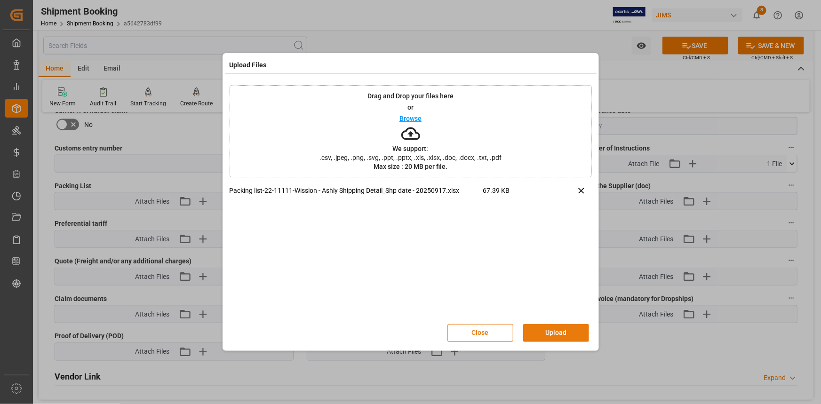
click at [560, 335] on button "Upload" at bounding box center [556, 333] width 66 height 18
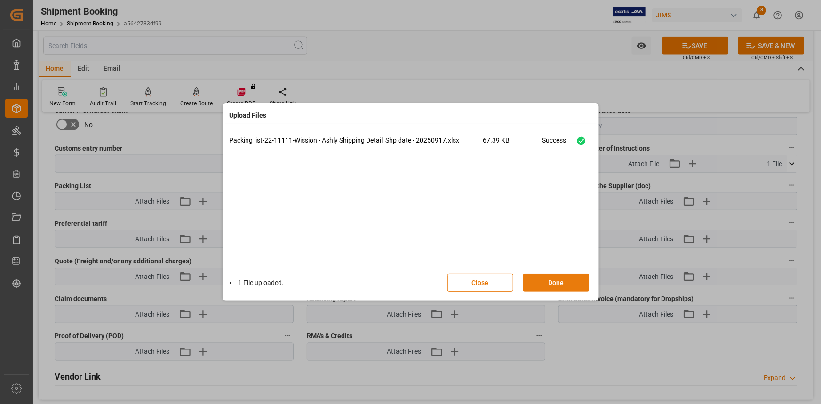
click at [558, 280] on button "Done" at bounding box center [556, 283] width 66 height 18
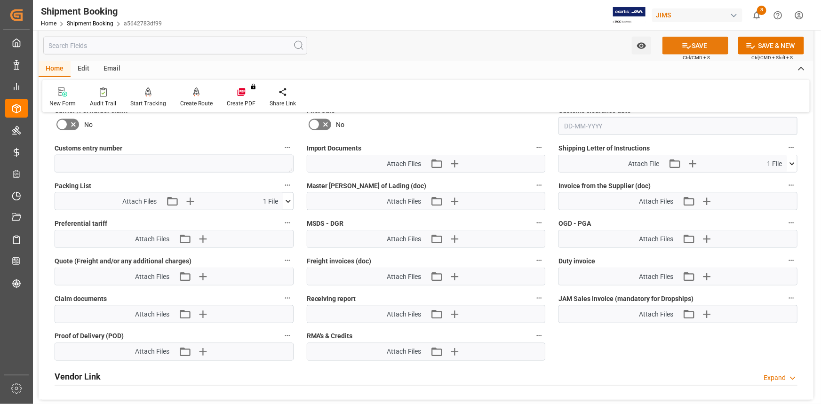
click at [694, 42] on button "SAVE" at bounding box center [696, 46] width 66 height 18
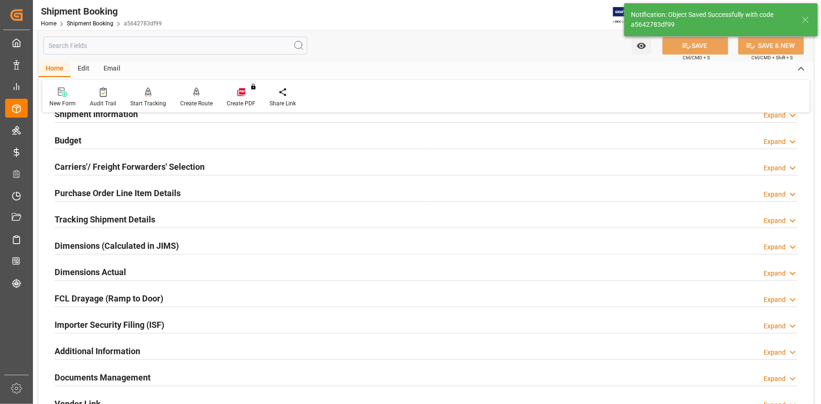
scroll to position [0, 0]
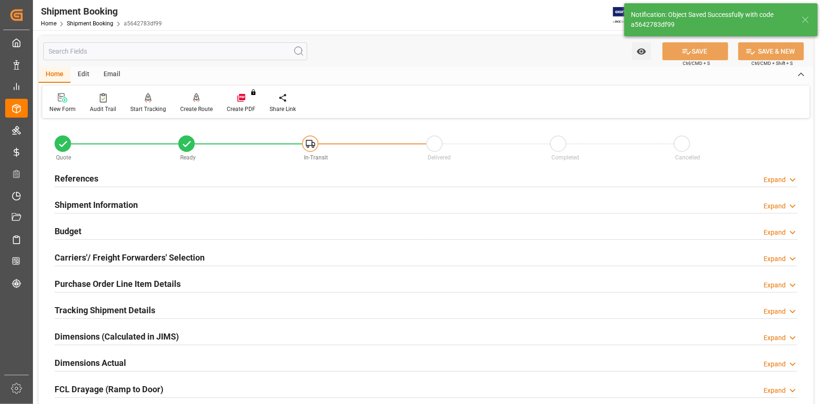
drag, startPoint x: 194, startPoint y: 174, endPoint x: 241, endPoint y: 225, distance: 69.6
click at [194, 174] on div "References Expand" at bounding box center [426, 178] width 743 height 18
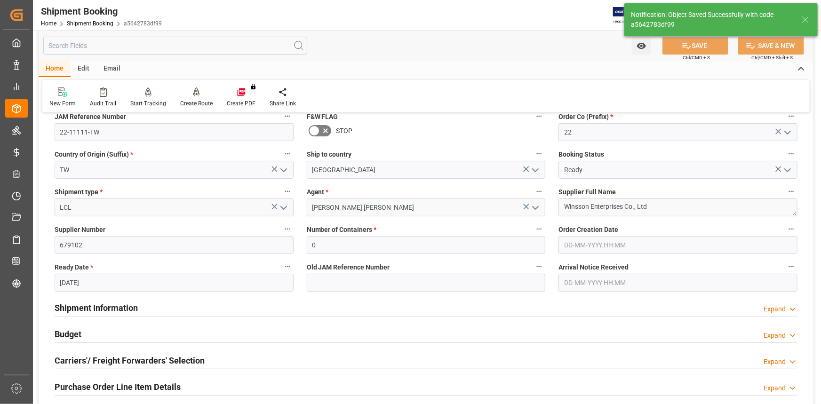
scroll to position [128, 0]
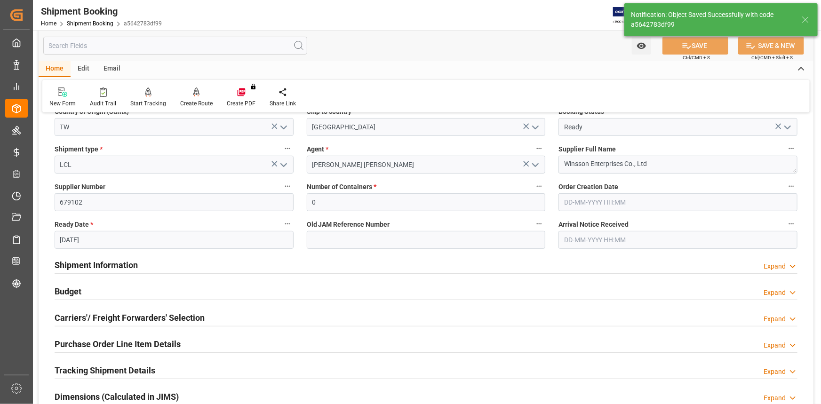
click at [215, 264] on div "Shipment Information Expand" at bounding box center [426, 265] width 743 height 18
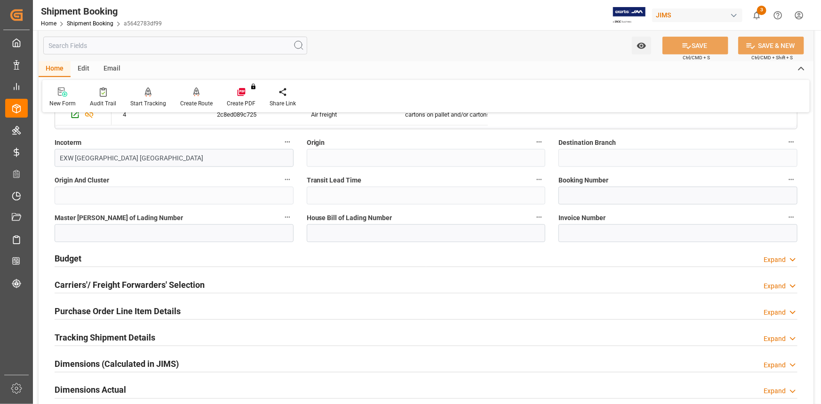
scroll to position [556, 0]
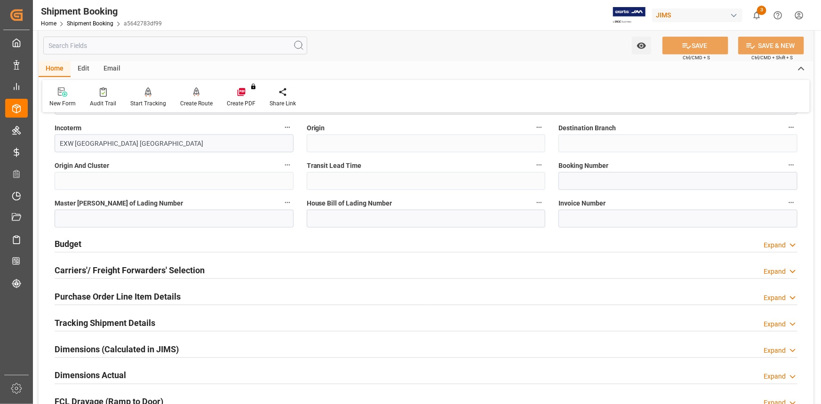
click at [227, 247] on div "Budget Expand" at bounding box center [426, 243] width 743 height 18
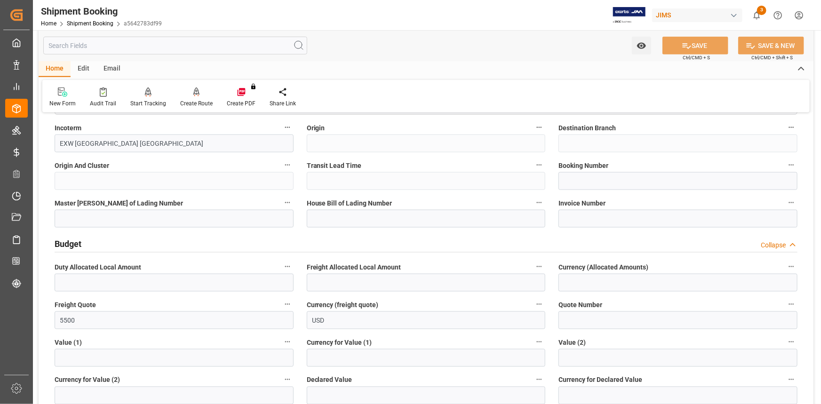
click at [228, 246] on div "Budget Collapse" at bounding box center [426, 243] width 743 height 18
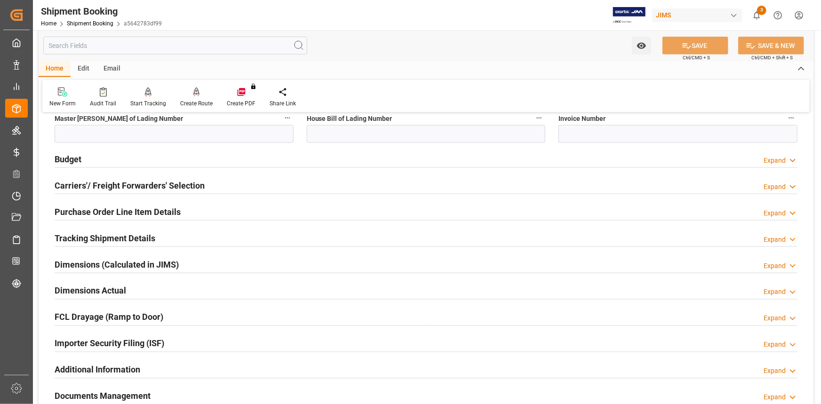
scroll to position [642, 0]
click at [235, 240] on div "Tracking Shipment Details Expand" at bounding box center [426, 237] width 743 height 18
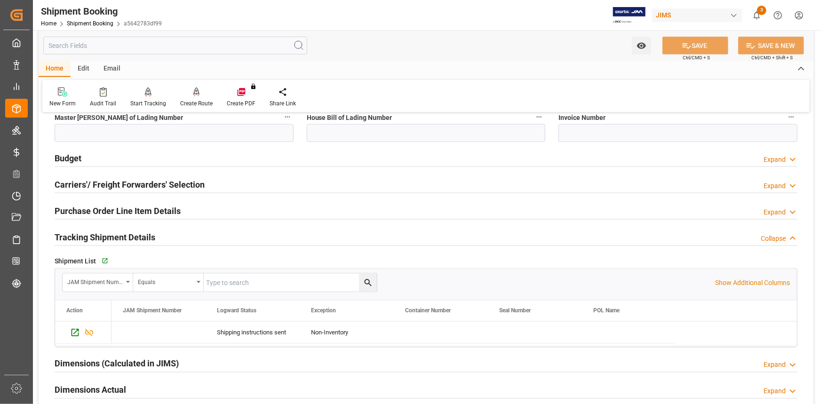
click at [234, 236] on div "Tracking Shipment Details Collapse" at bounding box center [426, 237] width 743 height 18
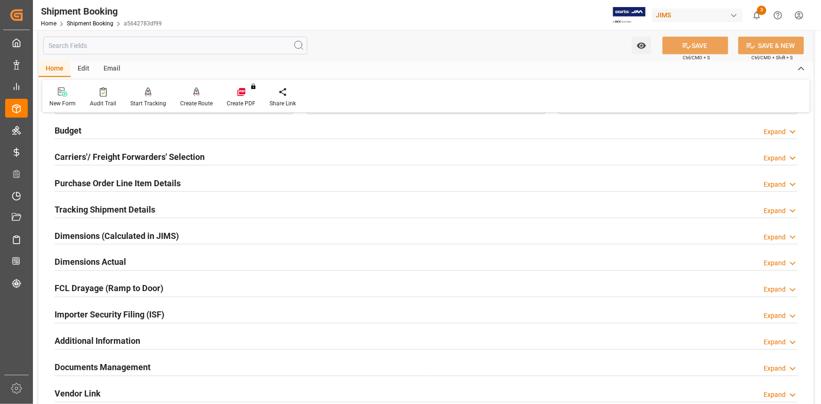
scroll to position [684, 0]
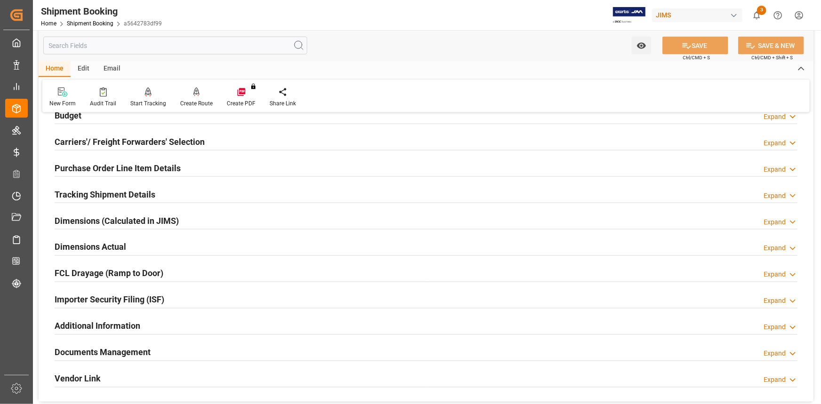
click at [208, 221] on div "Dimensions (Calculated in JIMS) Expand" at bounding box center [426, 220] width 743 height 18
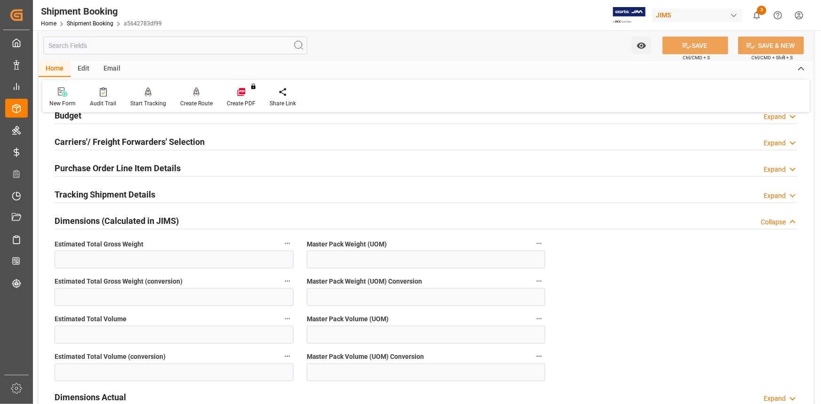
click at [208, 221] on div "Dimensions (Calculated in JIMS) Collapse" at bounding box center [426, 220] width 743 height 18
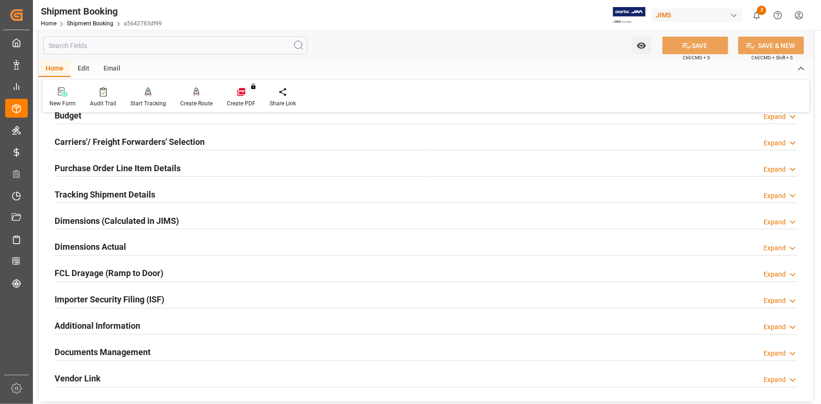
click at [218, 245] on div "Dimensions Actual Expand" at bounding box center [426, 247] width 743 height 18
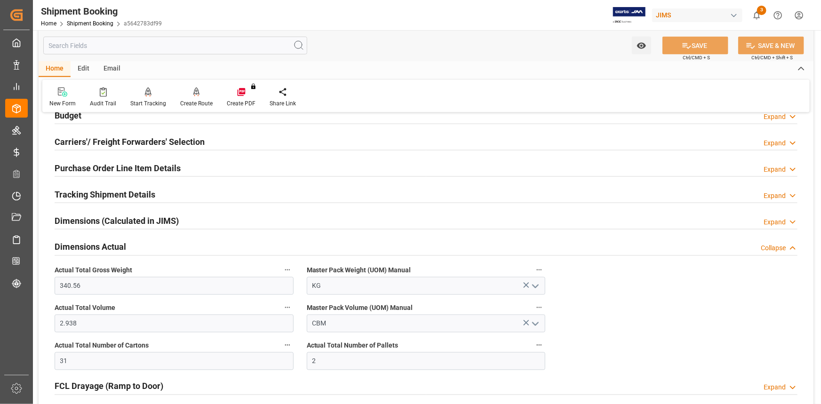
click at [219, 245] on div "Dimensions Actual Collapse" at bounding box center [426, 247] width 743 height 18
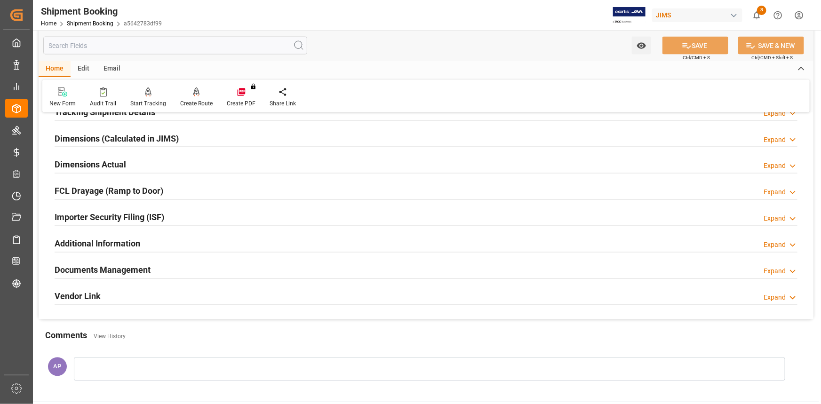
scroll to position [770, 0]
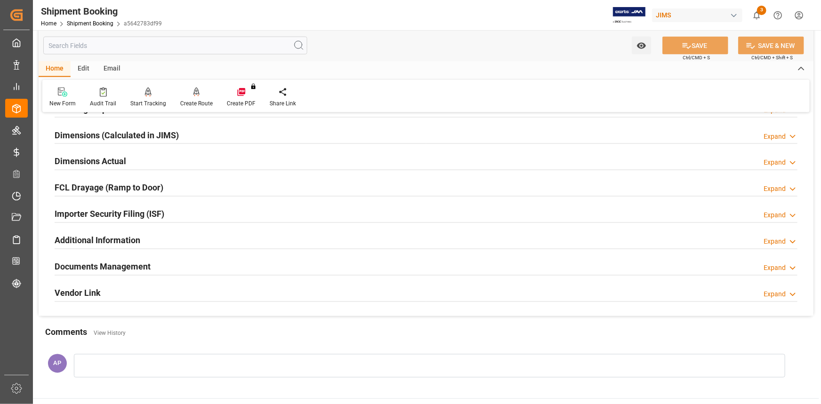
click at [210, 267] on div "Documents Management Expand" at bounding box center [426, 266] width 743 height 18
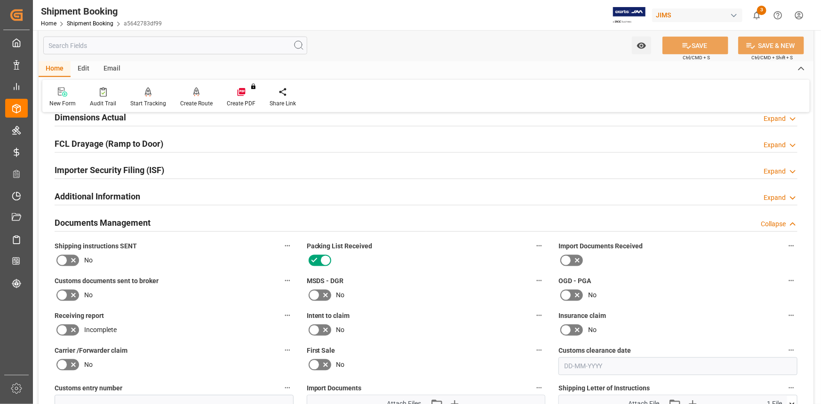
scroll to position [813, 0]
click at [211, 225] on div "Documents Management Collapse" at bounding box center [426, 224] width 743 height 18
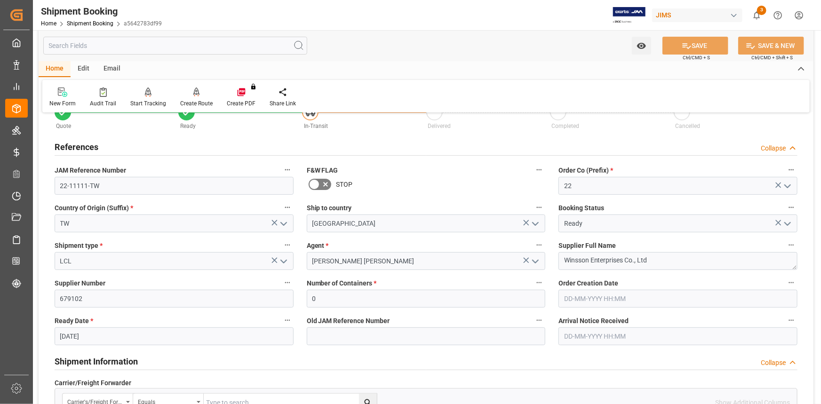
scroll to position [0, 0]
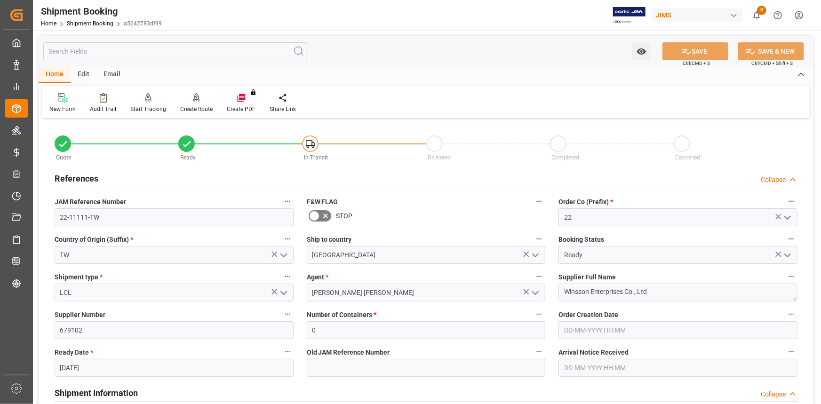
click at [114, 78] on div "Email" at bounding box center [111, 75] width 31 height 16
click at [60, 101] on icon at bounding box center [63, 99] width 13 height 7
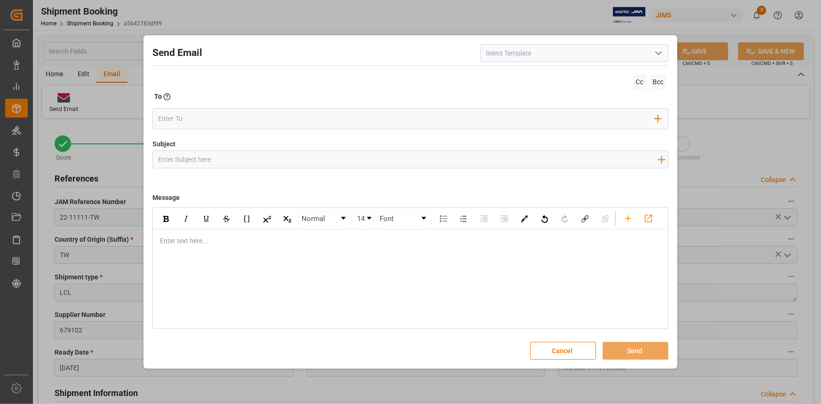
click at [662, 54] on icon "open menu" at bounding box center [658, 53] width 11 height 11
click at [622, 71] on div "2BOOK - Ocean - Air freight" at bounding box center [574, 74] width 187 height 21
type input "2BOOK - Ocean - Air freight"
type input "2BOOK {{jamReferenceNumber}} {{supplierFullName}} Ship from: {{country}} Ship t…"
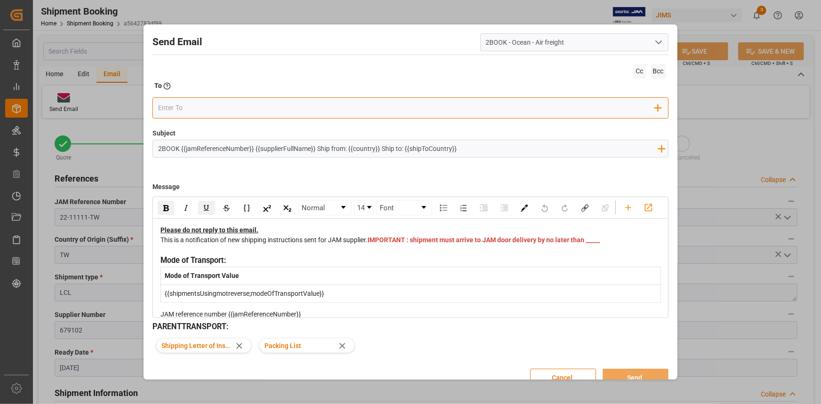
click at [307, 112] on input "email" at bounding box center [406, 108] width 497 height 14
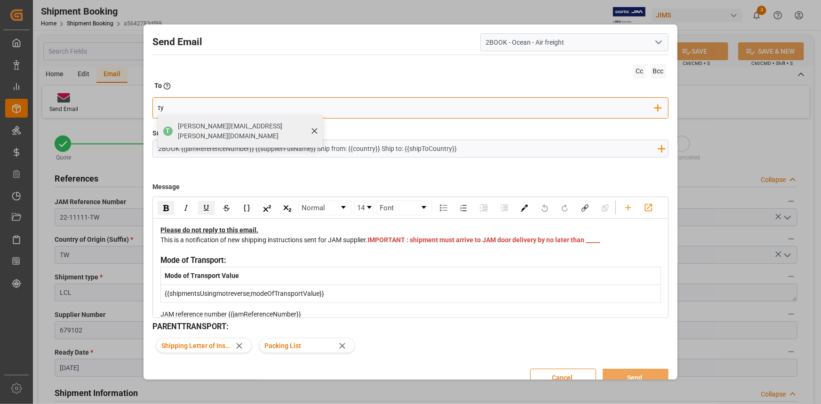
type input "ty"
click at [249, 126] on div "T tyler.wright@dsv.com" at bounding box center [240, 131] width 165 height 33
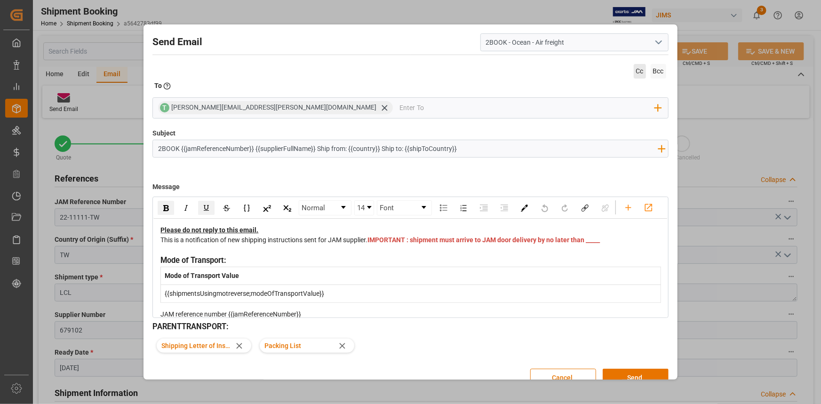
click at [636, 72] on span "Cc" at bounding box center [640, 71] width 12 height 15
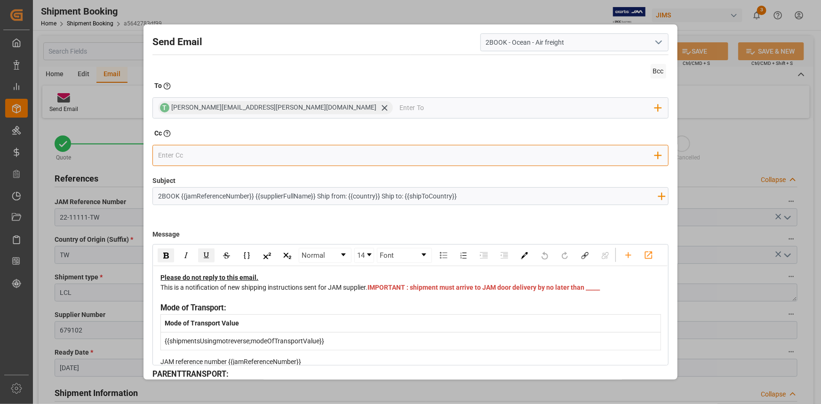
click at [276, 153] on input "email" at bounding box center [406, 155] width 497 height 14
type input "ange"
click at [226, 174] on span "angela.hampton@dsv.com" at bounding box center [247, 179] width 138 height 20
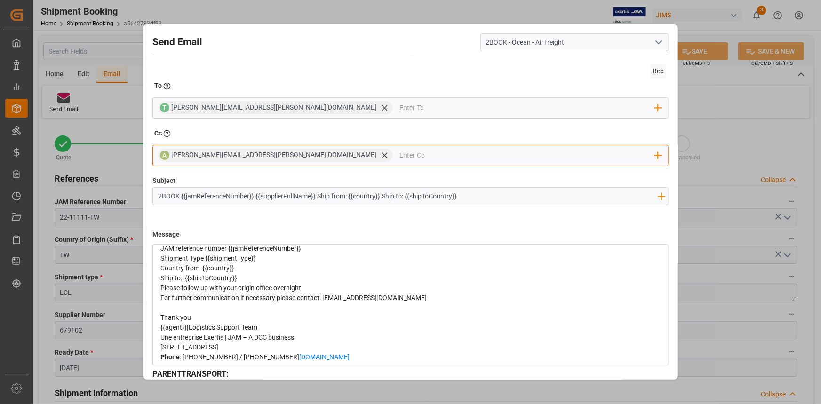
scroll to position [128, 0]
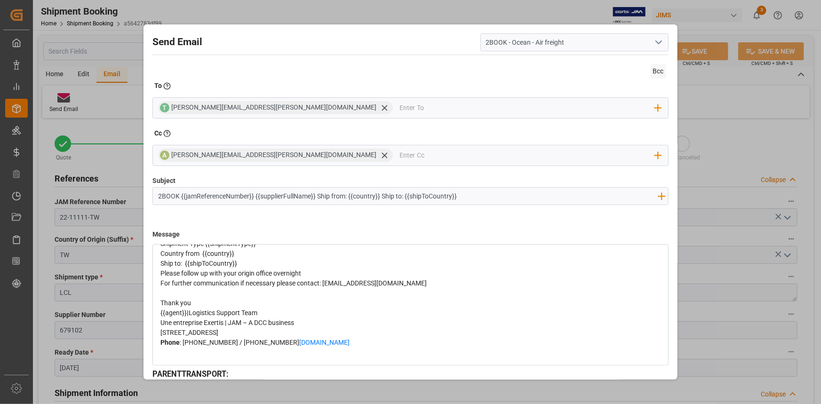
drag, startPoint x: 276, startPoint y: 299, endPoint x: 261, endPoint y: 292, distance: 16.4
click at [275, 279] on div "Please follow up with your origin office overnight" at bounding box center [411, 274] width 500 height 10
drag, startPoint x: 246, startPoint y: 281, endPoint x: 259, endPoint y: 289, distance: 15.0
click at [246, 269] on div "Ship to: {{shipToCountry}}" at bounding box center [411, 264] width 500 height 10
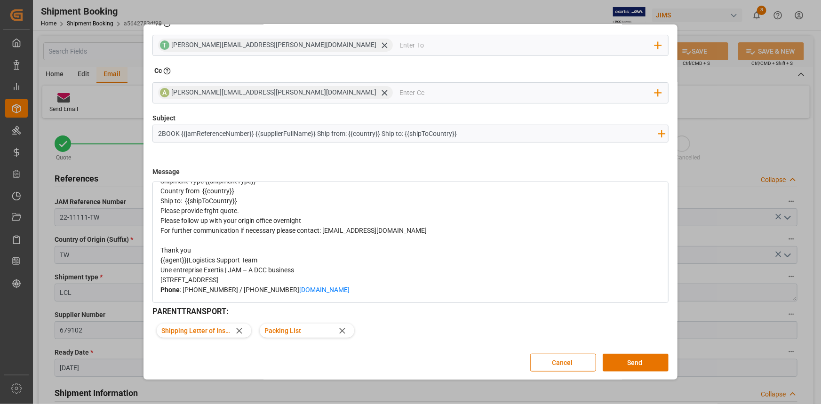
scroll to position [171, 0]
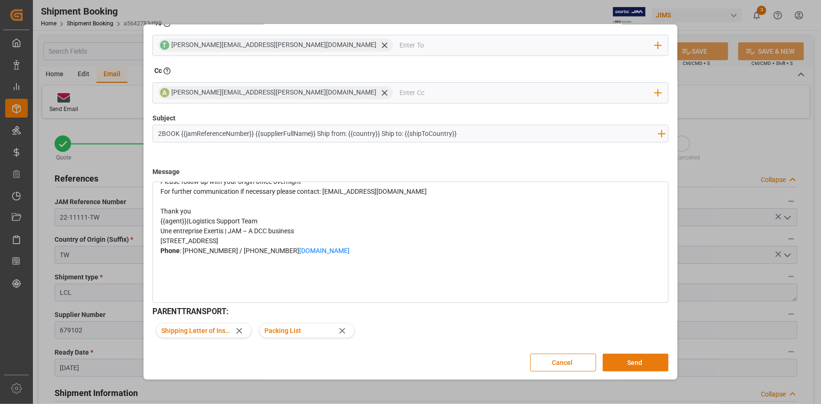
click at [631, 359] on button "Send" at bounding box center [636, 363] width 66 height 18
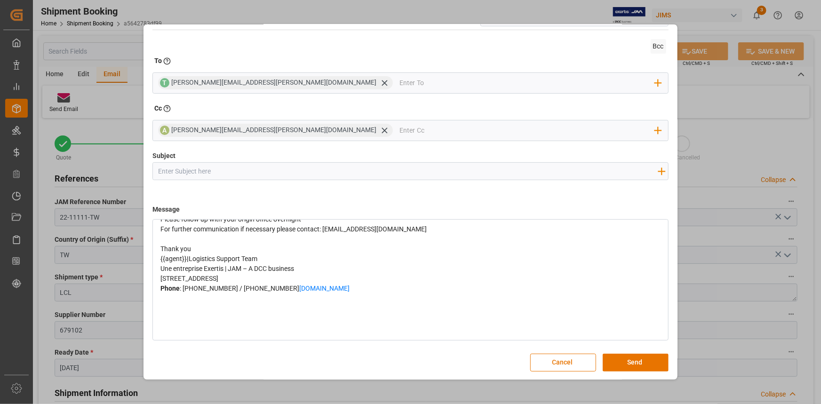
scroll to position [0, 0]
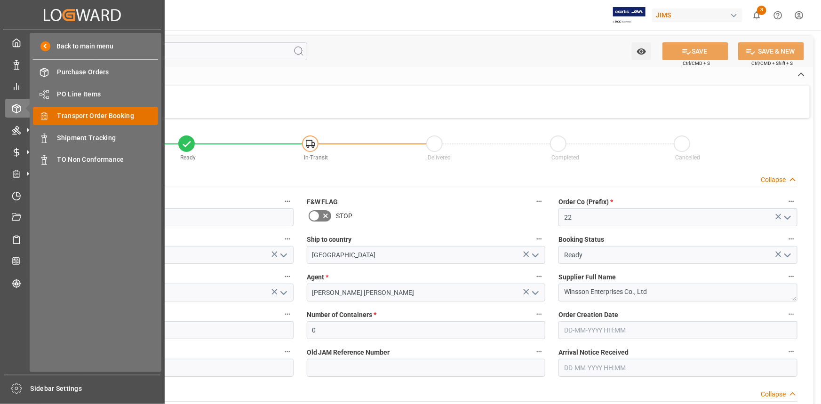
click at [98, 114] on span "Transport Order Booking" at bounding box center [107, 116] width 101 height 10
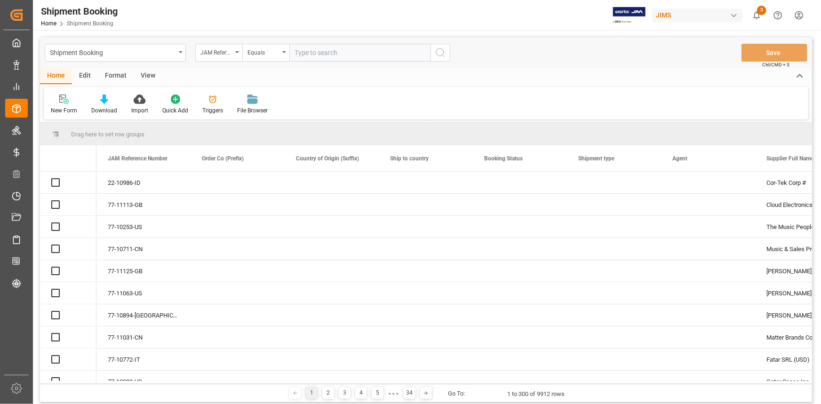
click at [309, 52] on input "text" at bounding box center [359, 53] width 141 height 18
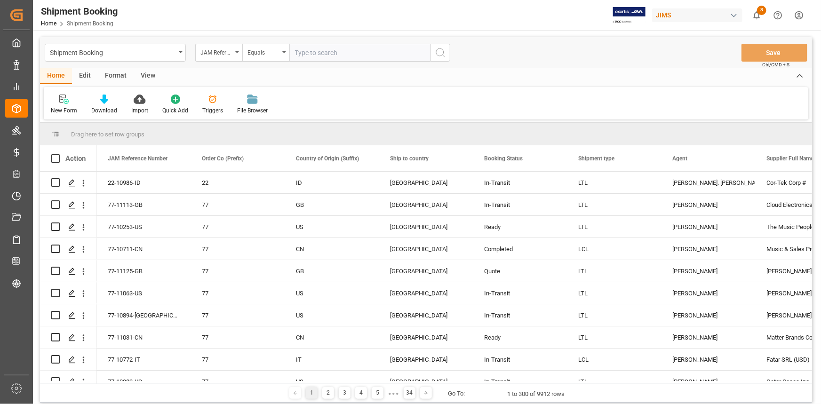
type input "22-9446-MY"
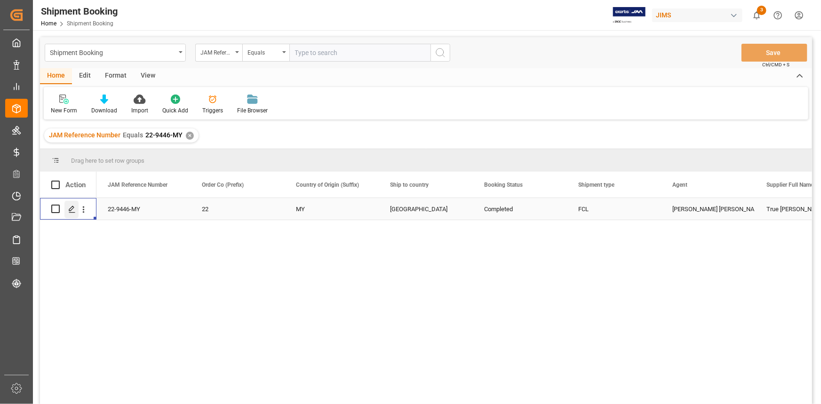
click at [74, 210] on icon "Press SPACE to select this row." at bounding box center [72, 210] width 8 height 8
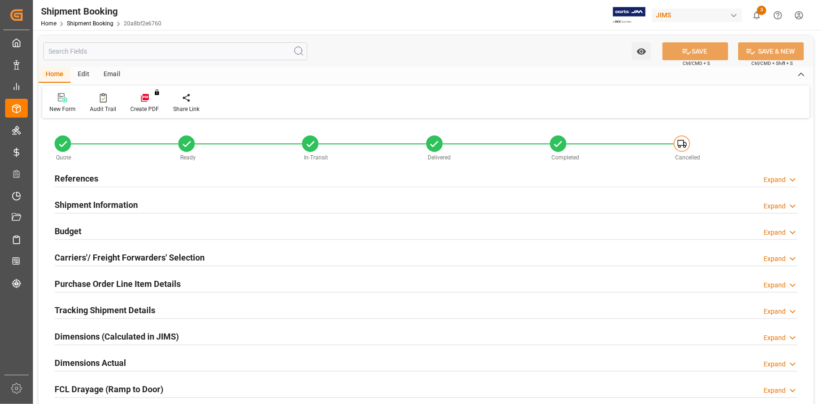
type input "1"
type input "20-06-2025"
type input "12-08-2025 00:00"
click at [119, 180] on div "References Expand" at bounding box center [426, 178] width 743 height 18
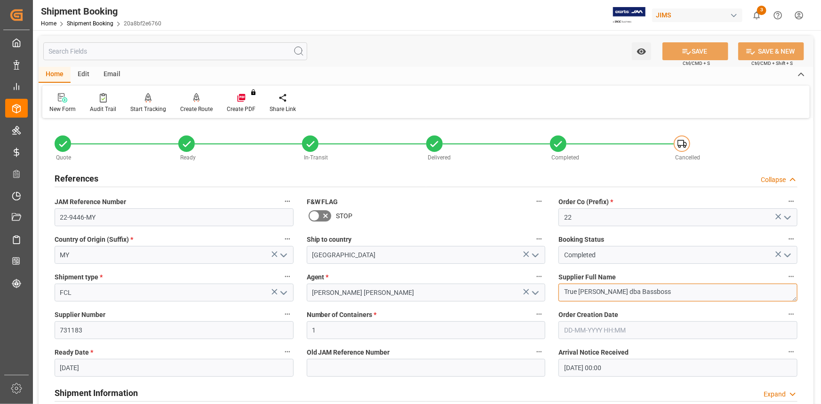
drag, startPoint x: 686, startPoint y: 296, endPoint x: 549, endPoint y: 290, distance: 137.5
drag, startPoint x: 87, startPoint y: 331, endPoint x: 46, endPoint y: 330, distance: 40.5
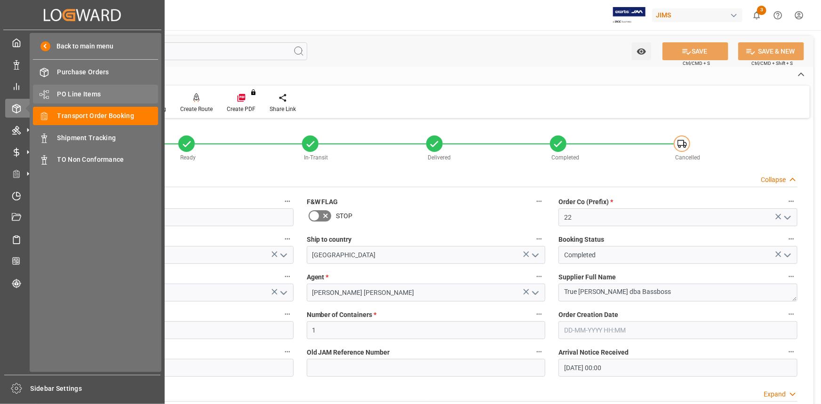
click at [81, 96] on span "PO Line Items" at bounding box center [107, 94] width 101 height 10
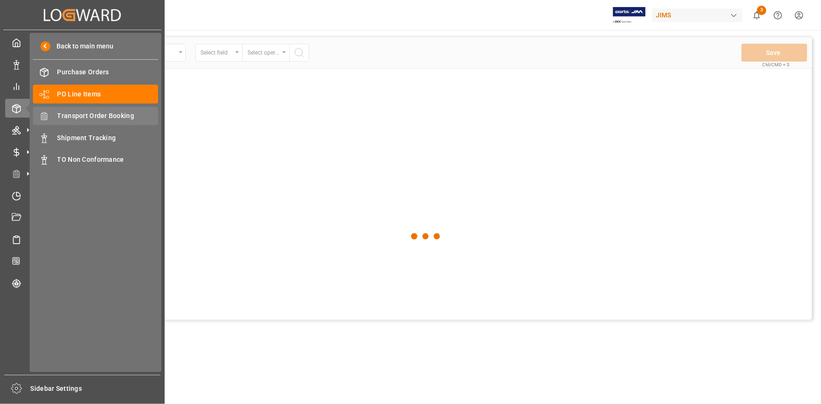
click at [86, 115] on span "Transport Order Booking" at bounding box center [107, 116] width 101 height 10
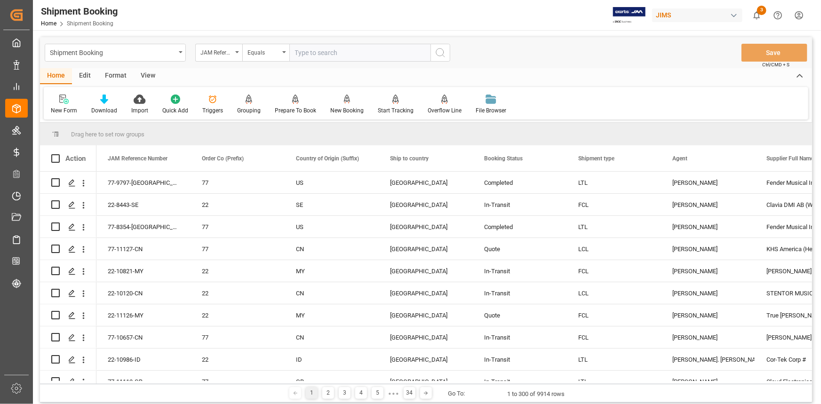
click at [313, 53] on input "text" at bounding box center [359, 53] width 141 height 18
type input "22-9844-IT"
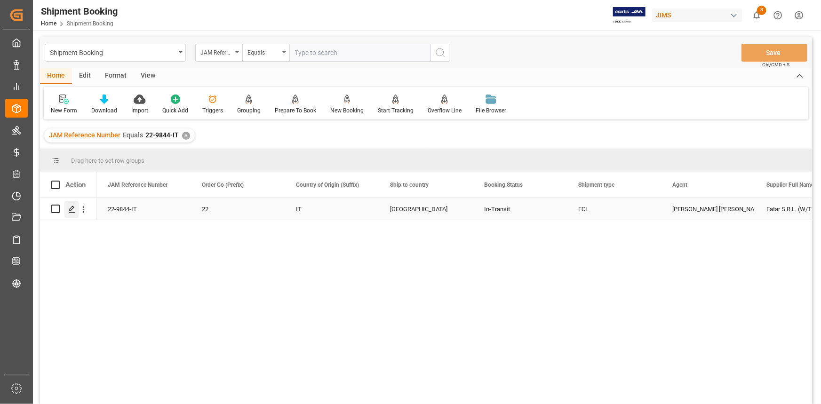
click at [72, 207] on icon "Press SPACE to select this row." at bounding box center [72, 210] width 8 height 8
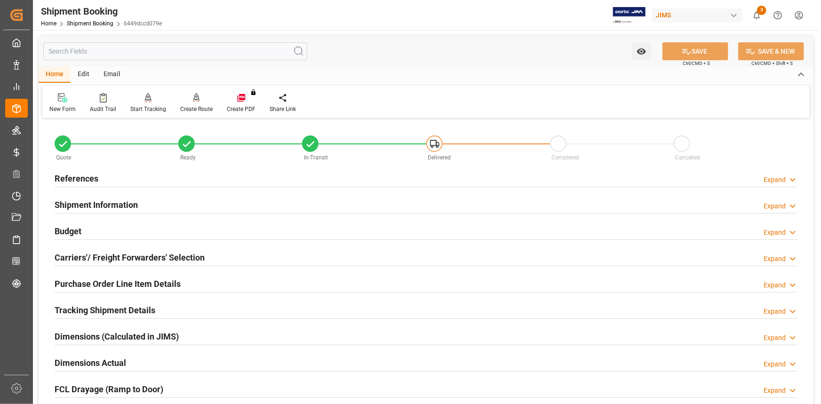
click at [169, 185] on div "References Expand" at bounding box center [426, 178] width 743 height 18
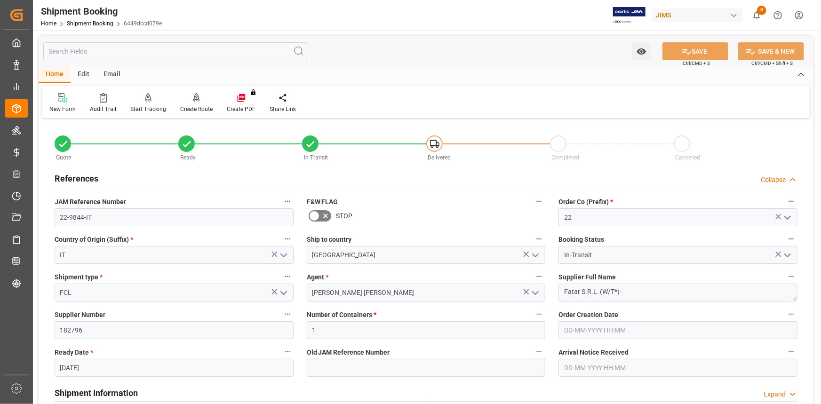
scroll to position [85, 0]
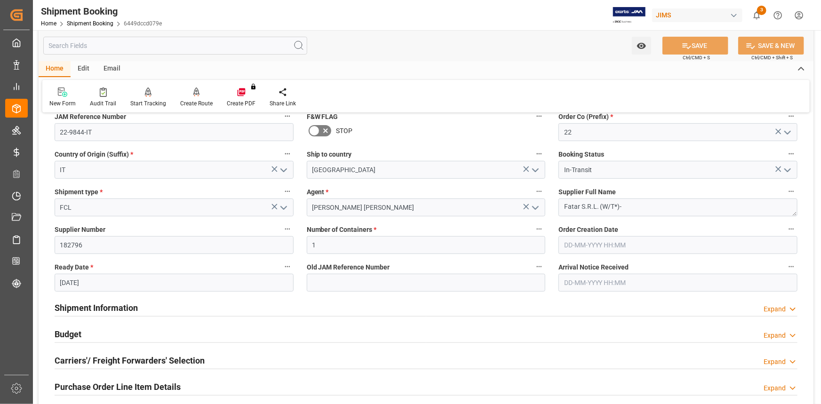
click at [581, 281] on input "text" at bounding box center [678, 283] width 239 height 18
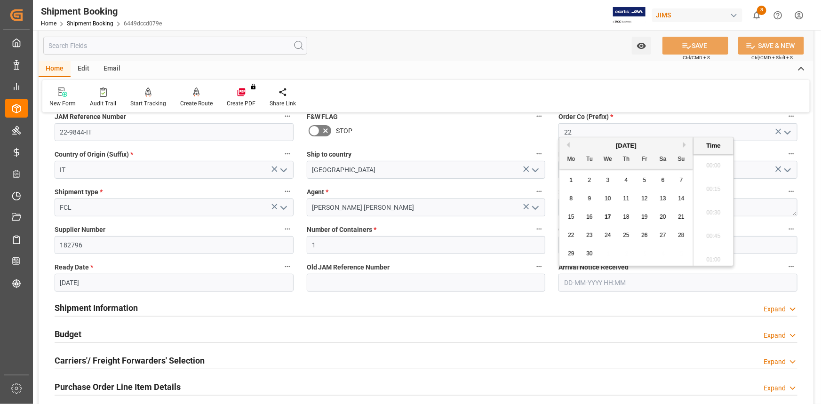
scroll to position [944, 0]
click at [609, 214] on span "17" at bounding box center [608, 217] width 6 height 7
type input "[DATE] 00:00"
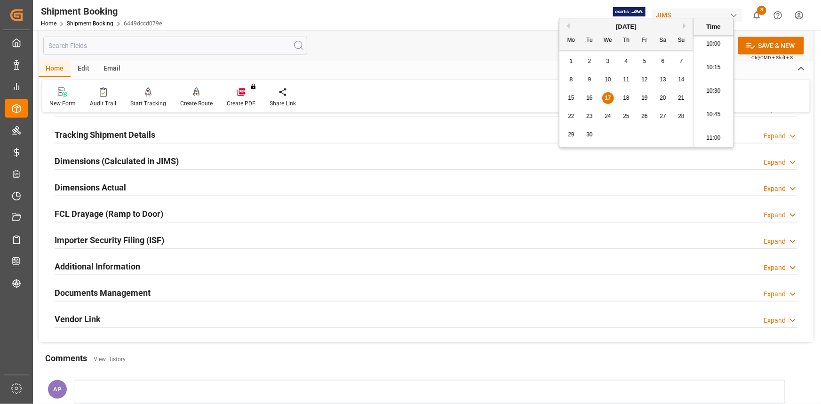
scroll to position [385, 0]
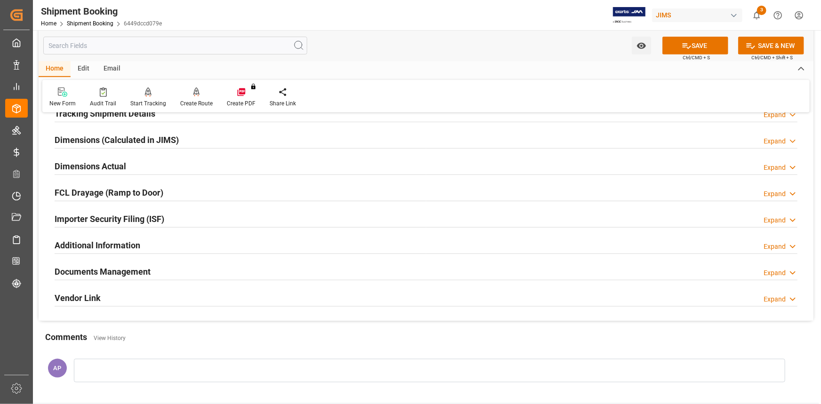
click at [212, 271] on div "Documents Management Expand" at bounding box center [426, 271] width 743 height 18
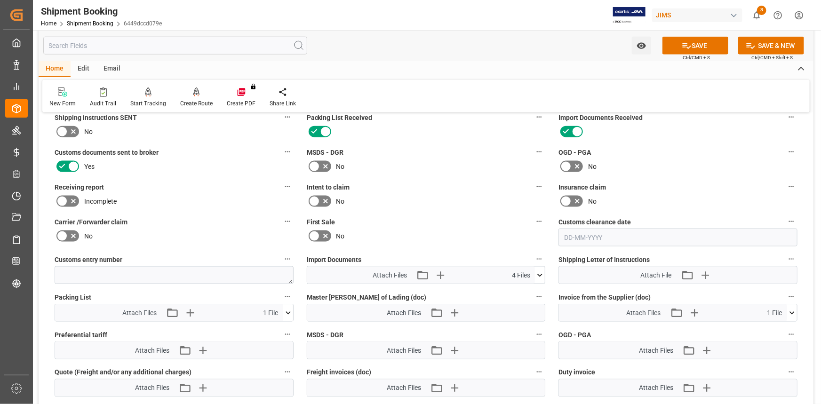
scroll to position [599, 0]
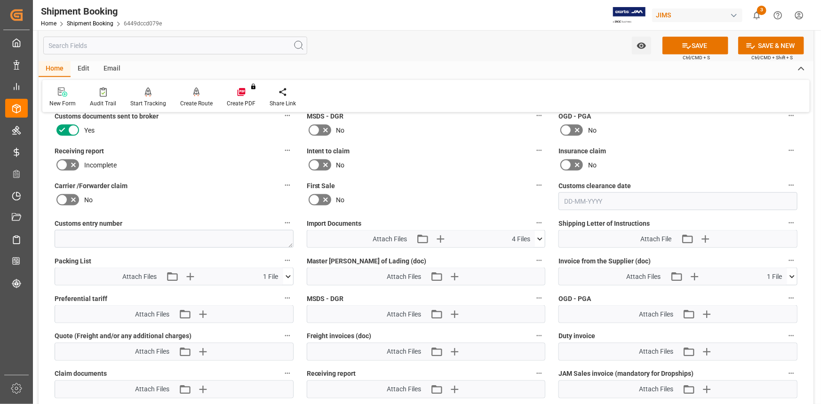
click at [540, 235] on icon at bounding box center [540, 239] width 10 height 10
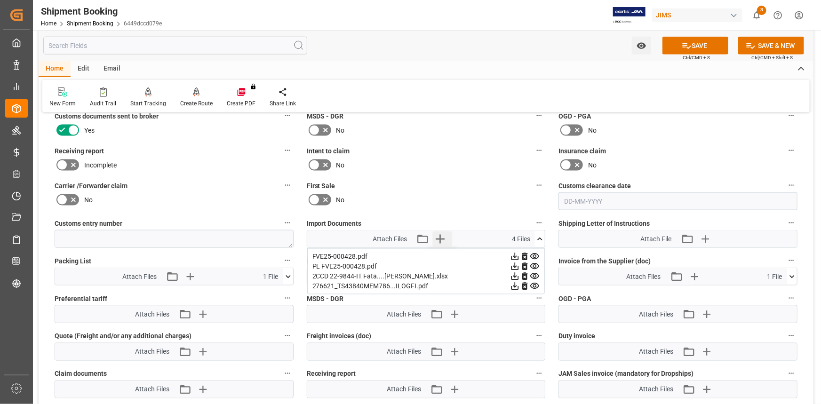
click at [441, 237] on icon "button" at bounding box center [440, 239] width 9 height 9
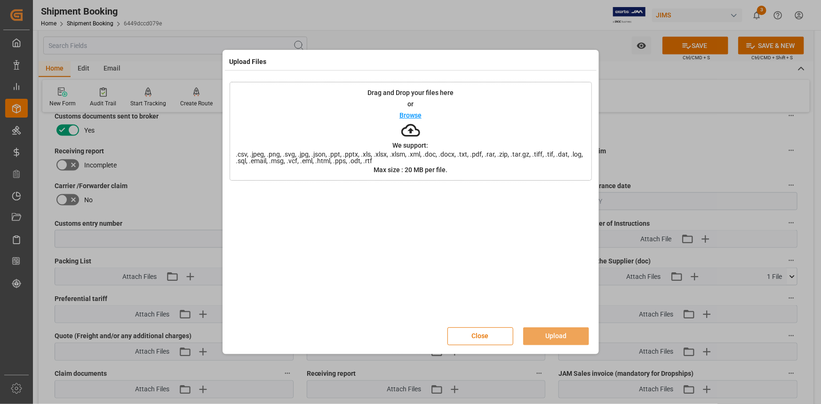
click at [412, 113] on p "Browse" at bounding box center [411, 115] width 22 height 7
drag, startPoint x: 546, startPoint y: 335, endPoint x: 551, endPoint y: 335, distance: 5.2
click at [547, 335] on button "Upload" at bounding box center [556, 337] width 66 height 18
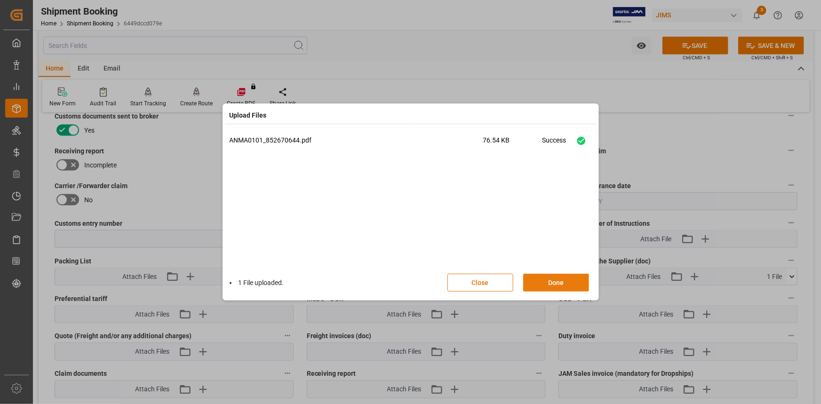
click at [554, 283] on button "Done" at bounding box center [556, 283] width 66 height 18
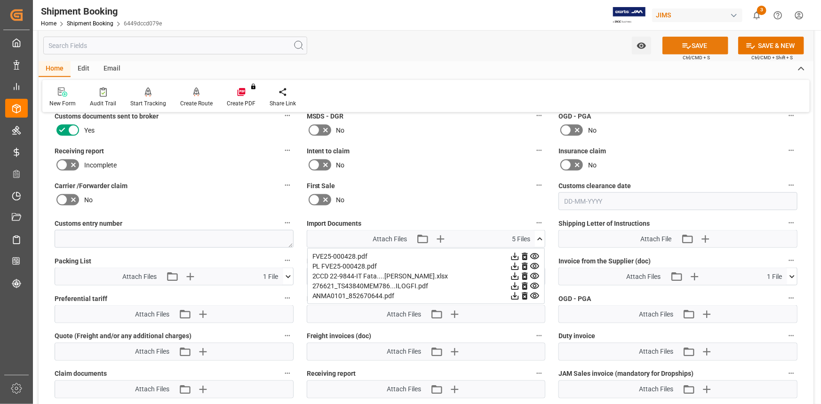
click at [691, 44] on button "SAVE" at bounding box center [696, 46] width 66 height 18
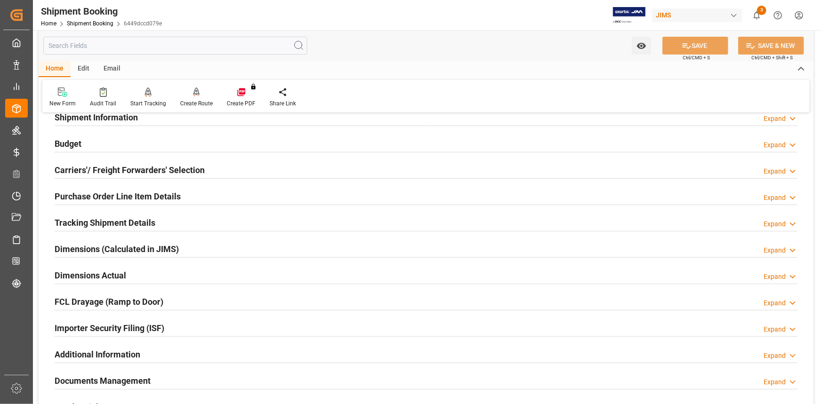
scroll to position [45, 0]
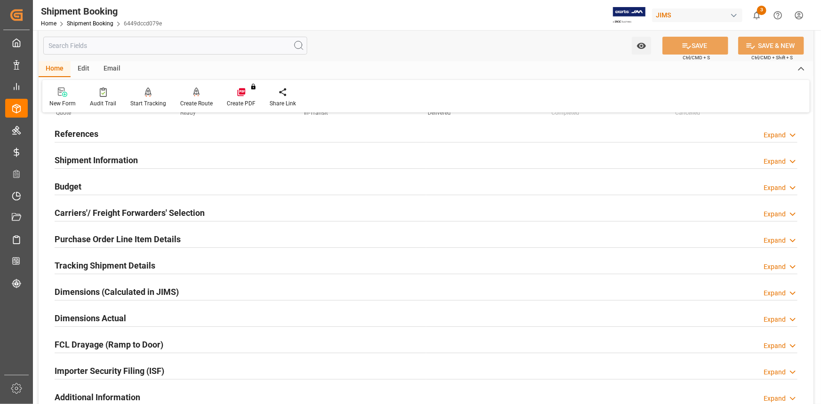
click at [190, 265] on div "Tracking Shipment Details Expand" at bounding box center [426, 265] width 743 height 18
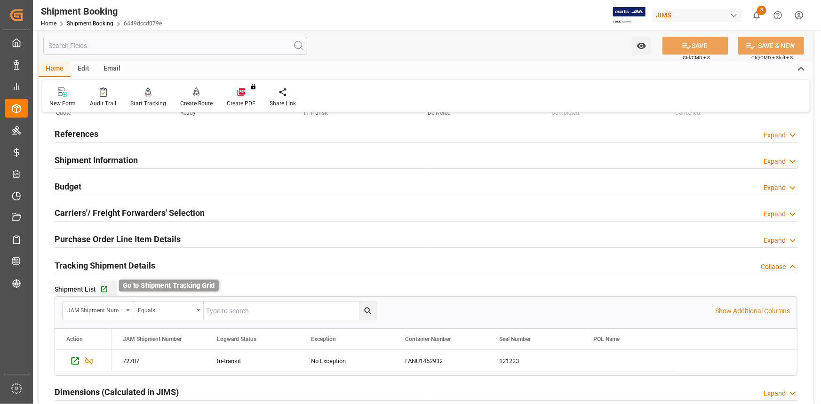
click at [103, 288] on icon "button" at bounding box center [104, 290] width 8 height 8
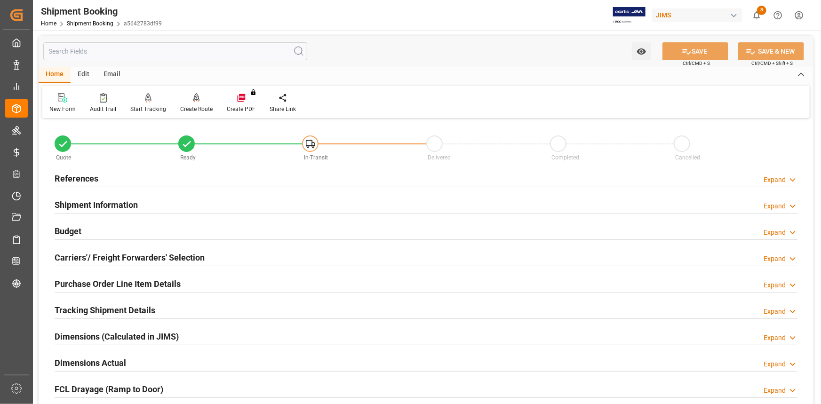
click at [62, 101] on icon at bounding box center [64, 99] width 5 height 5
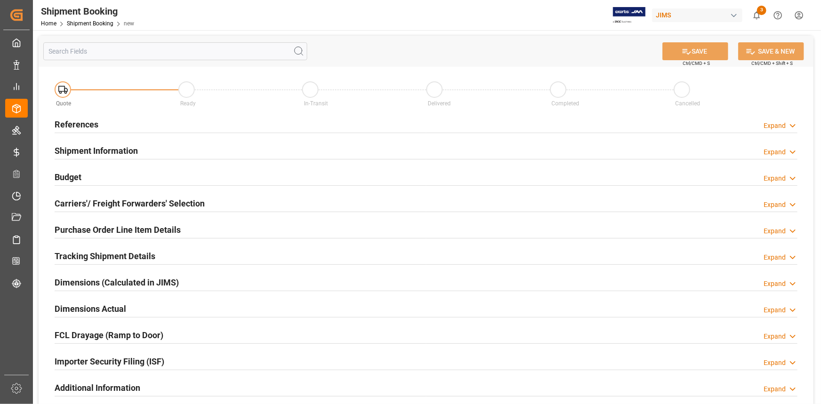
click at [165, 127] on div "References Expand" at bounding box center [426, 124] width 743 height 18
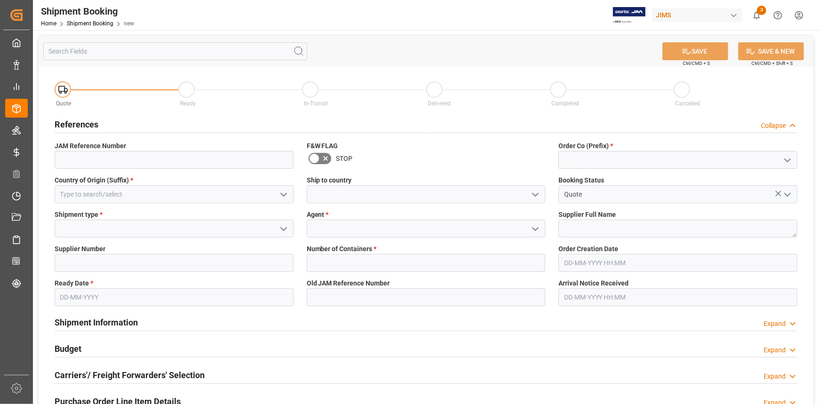
click at [791, 160] on polyline "open menu" at bounding box center [788, 160] width 6 height 3
click at [622, 184] on div "22" at bounding box center [678, 180] width 238 height 21
type input "22"
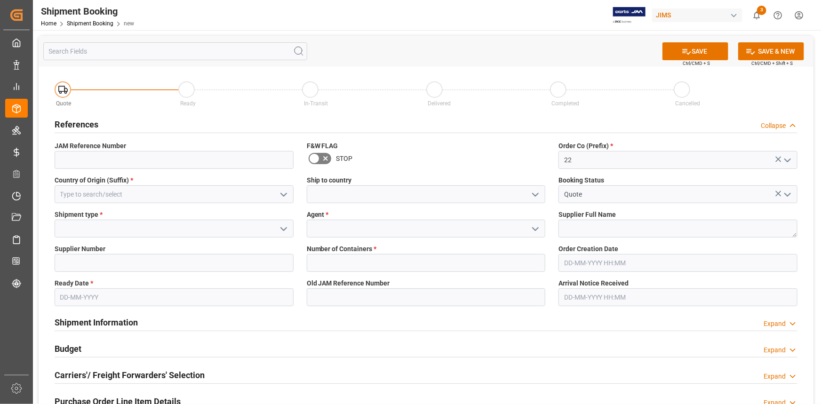
click at [285, 194] on polyline "open menu" at bounding box center [284, 194] width 6 height 3
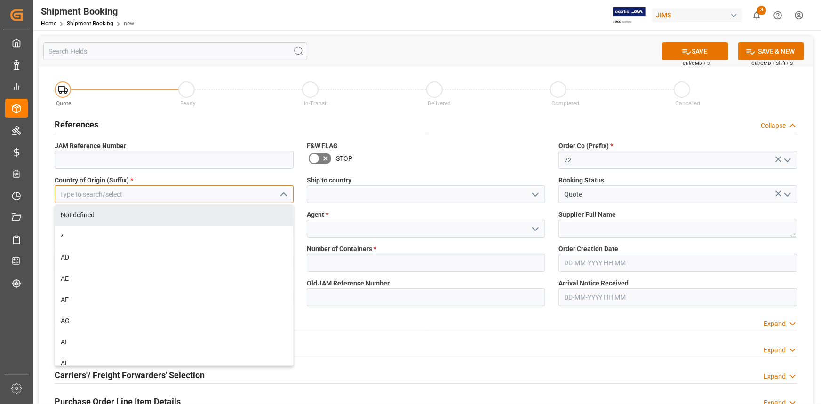
click at [139, 196] on input at bounding box center [174, 194] width 239 height 18
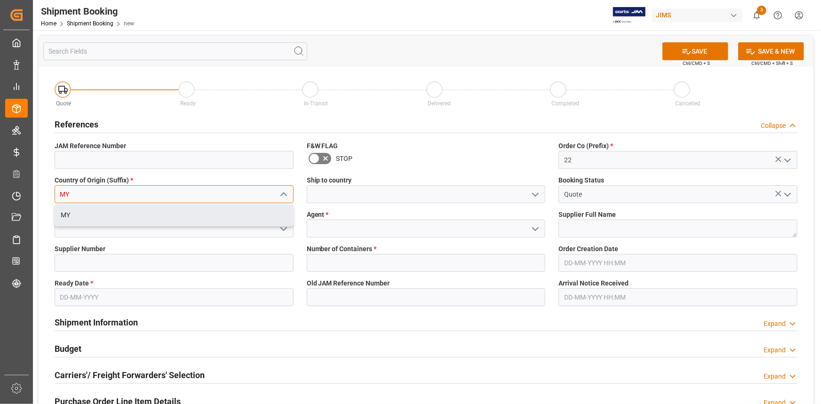
click at [169, 219] on div "MY" at bounding box center [174, 215] width 238 height 21
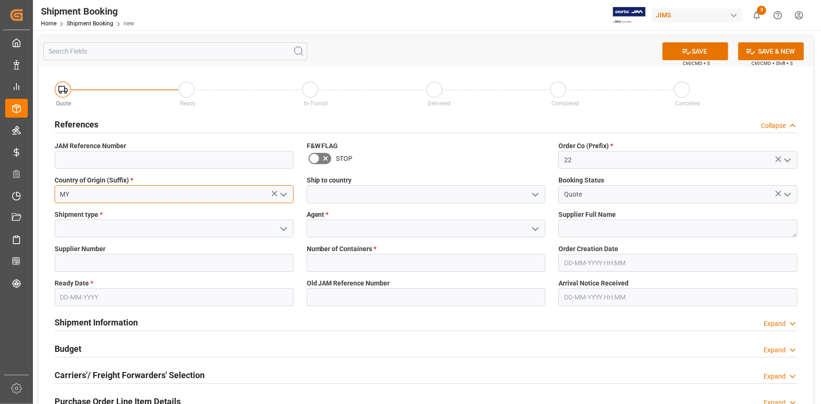
type input "MY"
click at [533, 193] on polyline "open menu" at bounding box center [536, 194] width 6 height 3
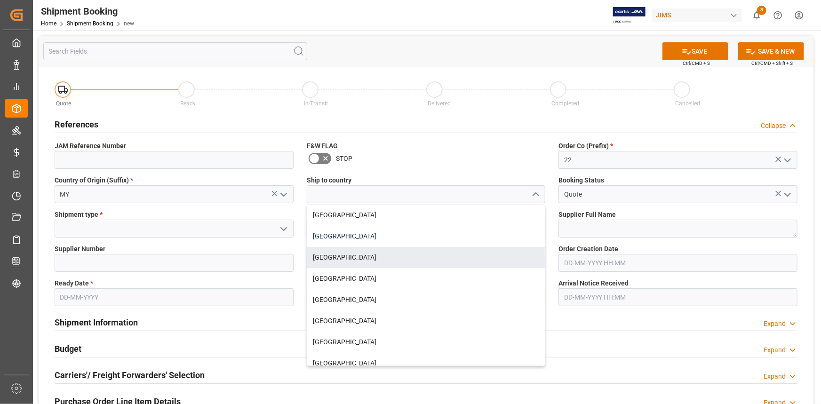
click at [382, 243] on div "[GEOGRAPHIC_DATA]" at bounding box center [426, 236] width 238 height 21
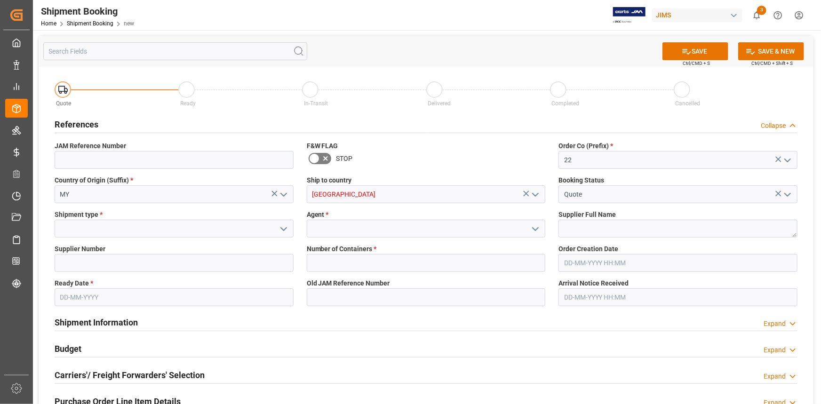
type input "[GEOGRAPHIC_DATA]"
click at [283, 229] on icon "open menu" at bounding box center [283, 229] width 11 height 11
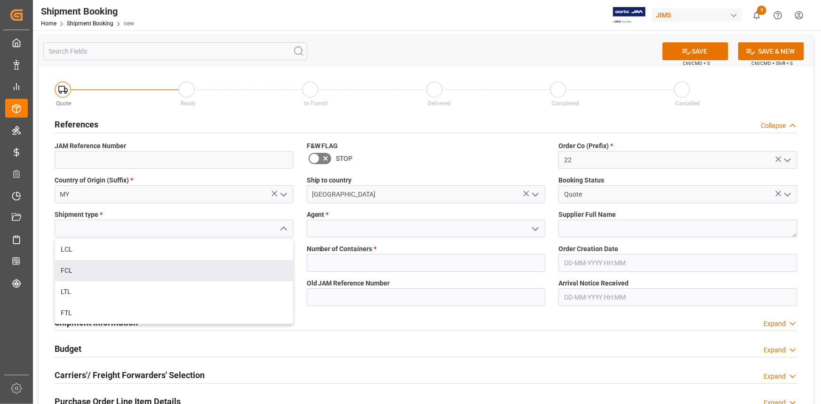
click at [174, 271] on div "FCL" at bounding box center [174, 270] width 238 height 21
type input "FCL"
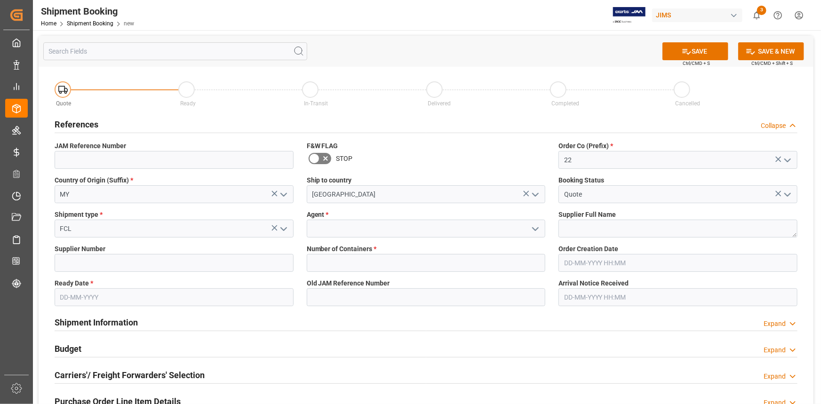
click at [537, 226] on icon "open menu" at bounding box center [535, 229] width 11 height 11
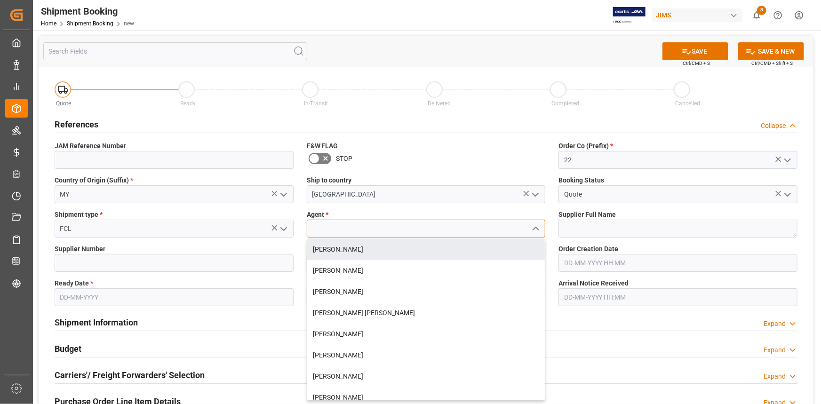
click at [380, 229] on input at bounding box center [426, 229] width 239 height 18
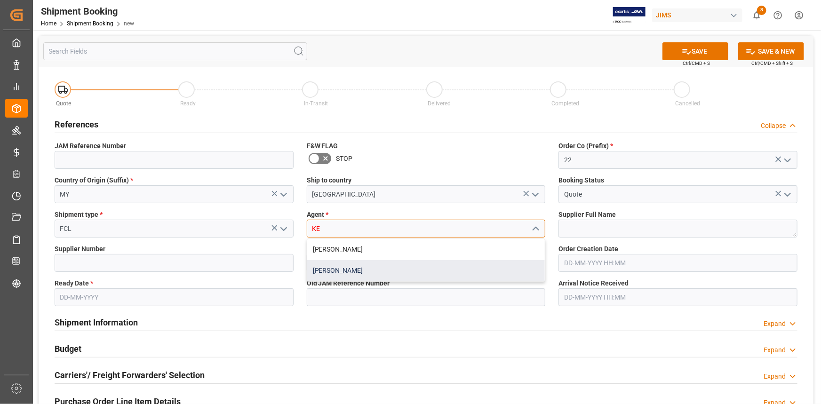
click at [335, 268] on div "Kevin Schofield" at bounding box center [426, 270] width 238 height 21
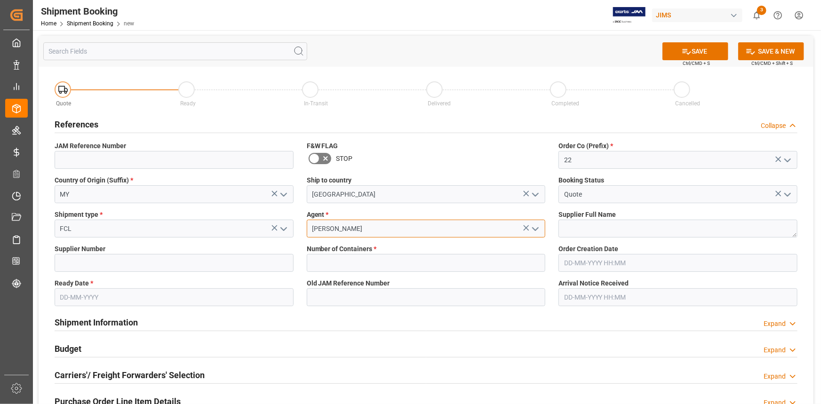
type input "Kevin Schofield"
click at [594, 234] on textarea at bounding box center [678, 229] width 239 height 18
paste textarea "True Lee Loudspeakers dba Bassboss"
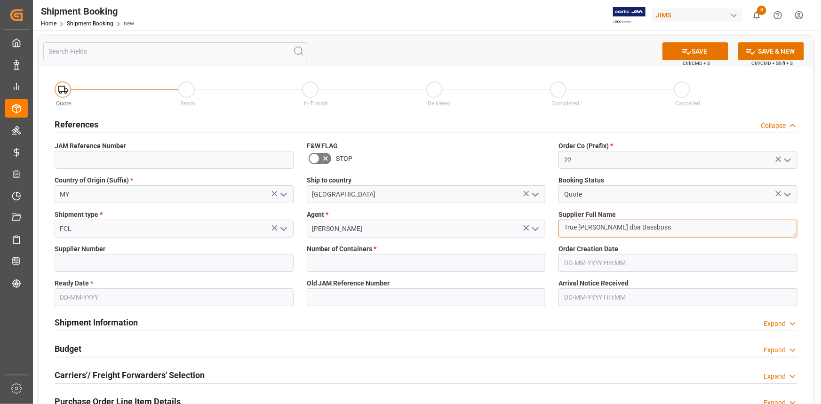
type textarea "True Lee Loudspeakers dba Bassboss"
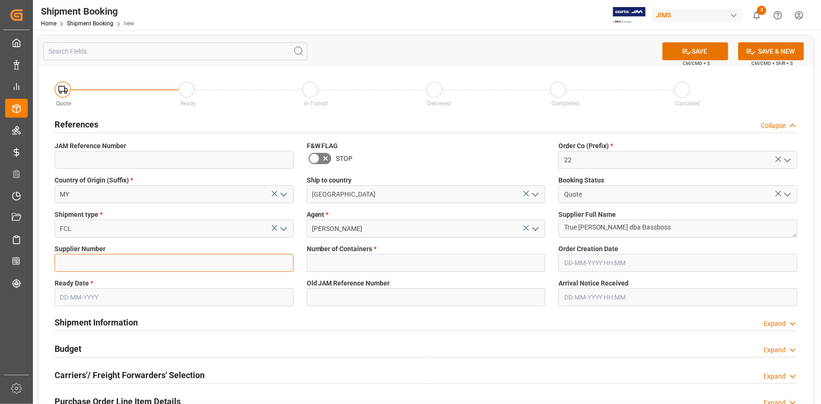
drag, startPoint x: 69, startPoint y: 266, endPoint x: 79, endPoint y: 266, distance: 9.9
click at [69, 266] on input at bounding box center [174, 263] width 239 height 18
paste input "731183"
type input "731183"
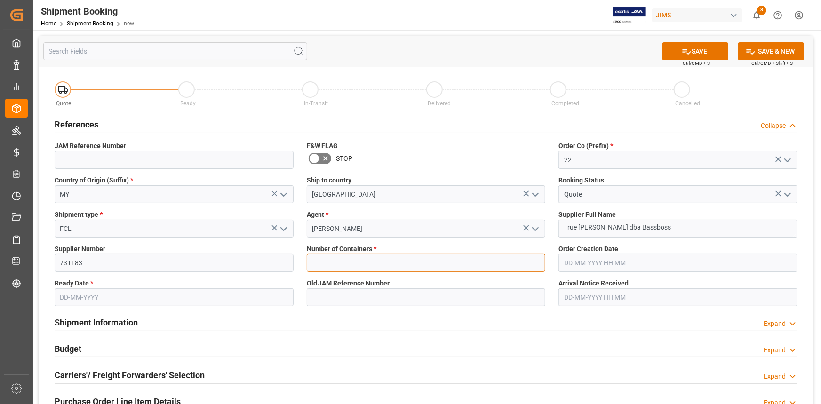
click at [335, 263] on input "text" at bounding box center [426, 263] width 239 height 18
type input "1"
click at [73, 295] on input "text" at bounding box center [174, 298] width 239 height 18
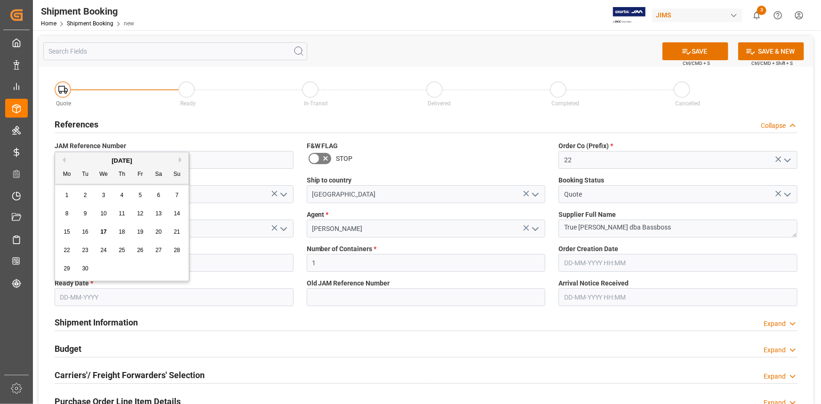
click at [180, 160] on button "Next Month" at bounding box center [182, 160] width 6 height 6
click at [65, 249] on span "20" at bounding box center [67, 250] width 6 height 7
type input "20-10-2025"
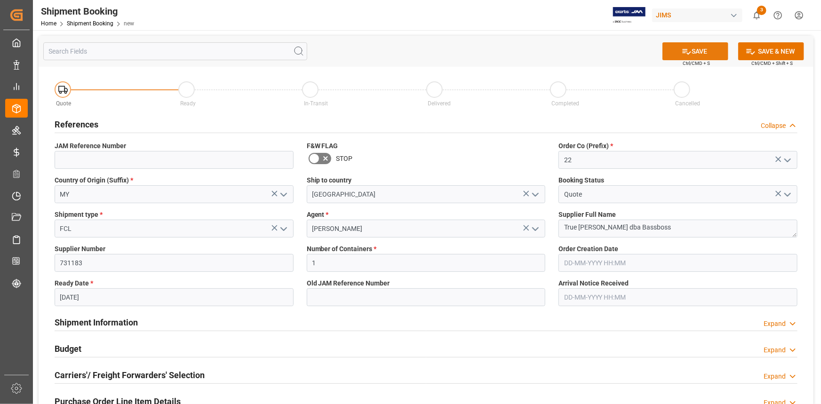
click at [691, 53] on button "SAVE" at bounding box center [696, 51] width 66 height 18
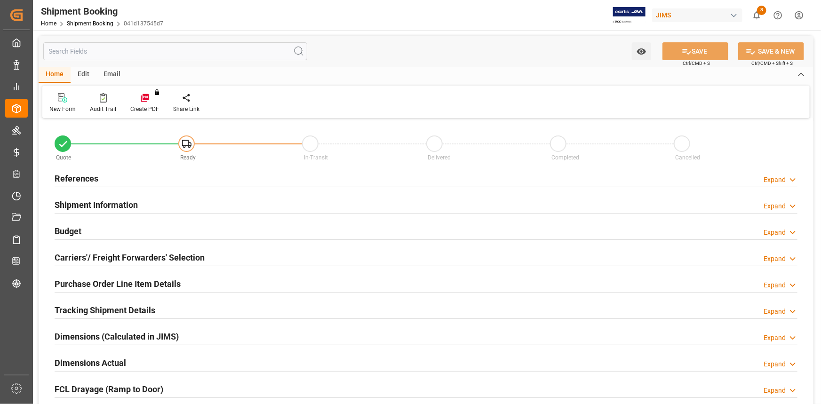
type input "1"
type input "[DATE]"
click at [147, 179] on div "References Expand" at bounding box center [426, 178] width 743 height 18
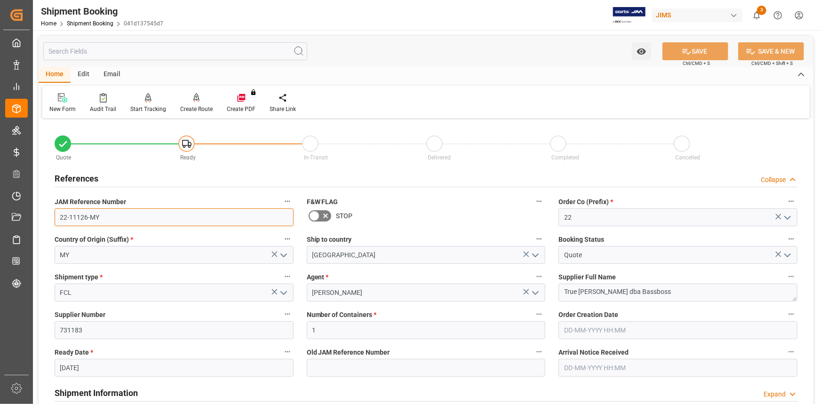
drag, startPoint x: 87, startPoint y: 216, endPoint x: 38, endPoint y: 220, distance: 49.1
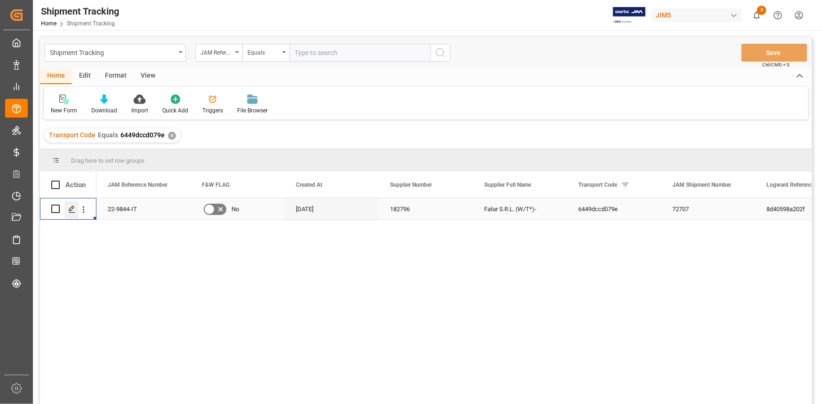
click at [68, 209] on icon "Press SPACE to select this row." at bounding box center [72, 210] width 8 height 8
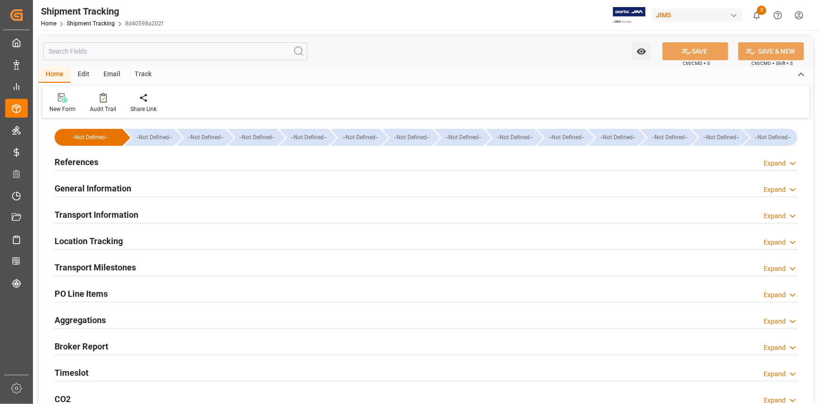
type input "[DATE]"
click at [177, 165] on div "References Expand" at bounding box center [426, 162] width 743 height 18
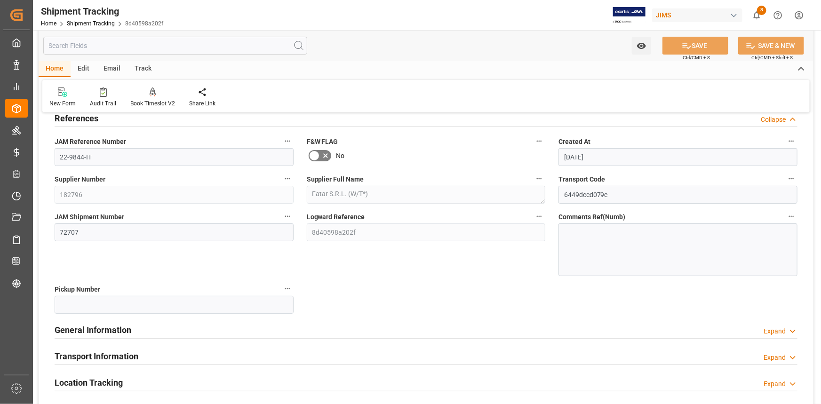
scroll to position [85, 0]
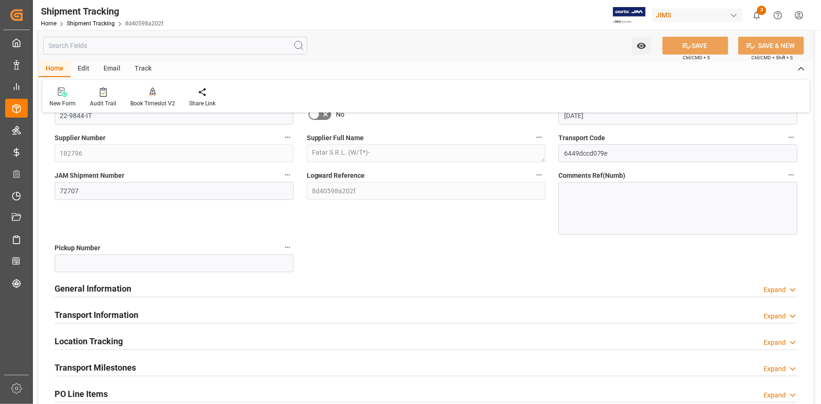
click at [171, 283] on div "General Information Expand" at bounding box center [426, 288] width 743 height 18
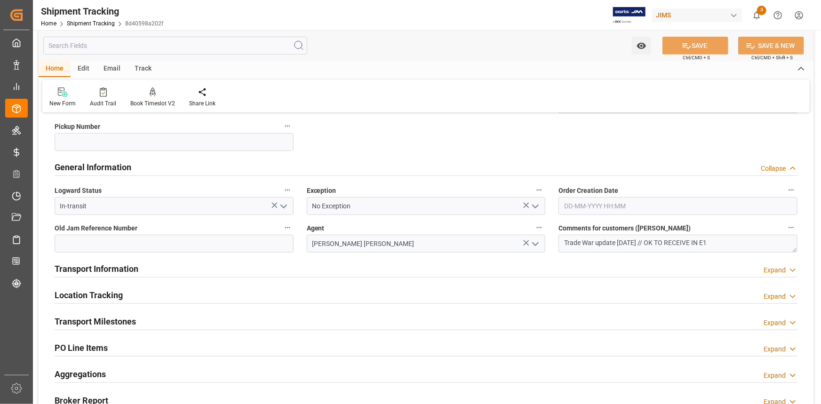
scroll to position [214, 0]
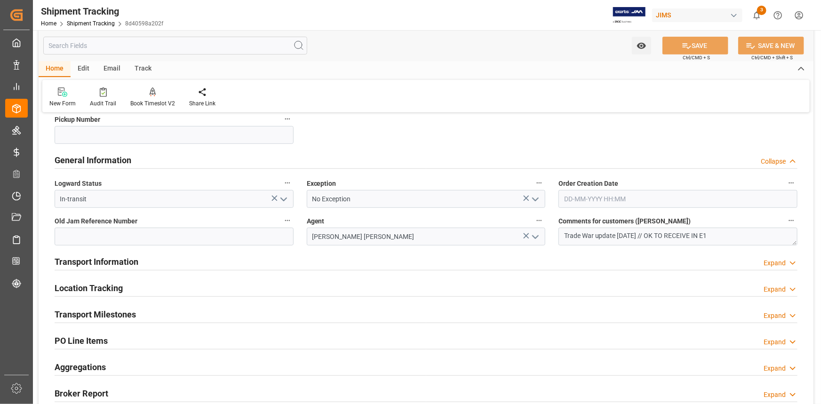
click at [179, 255] on div "Transport Information Expand" at bounding box center [426, 261] width 743 height 18
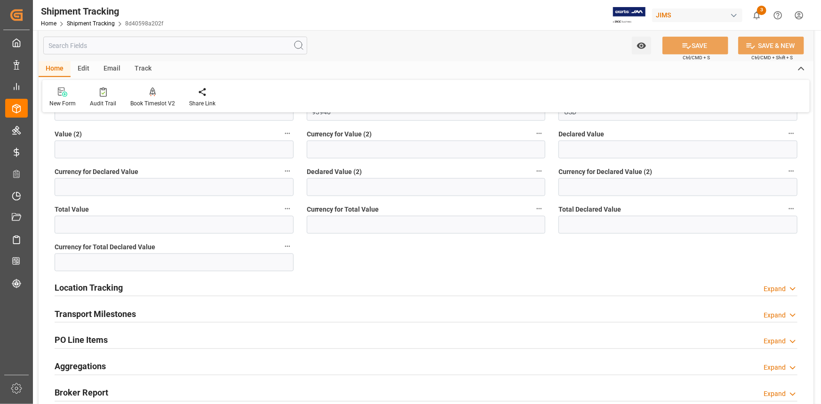
scroll to position [599, 0]
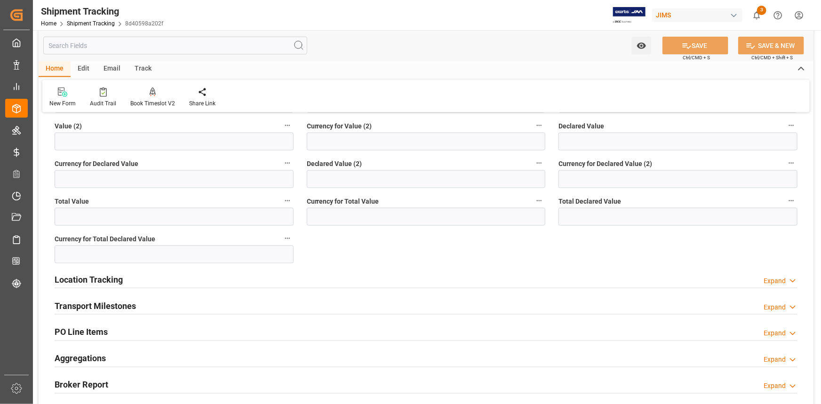
drag, startPoint x: 174, startPoint y: 302, endPoint x: 192, endPoint y: 300, distance: 18.0
click at [174, 302] on div "Transport Milestones Expand" at bounding box center [426, 306] width 743 height 18
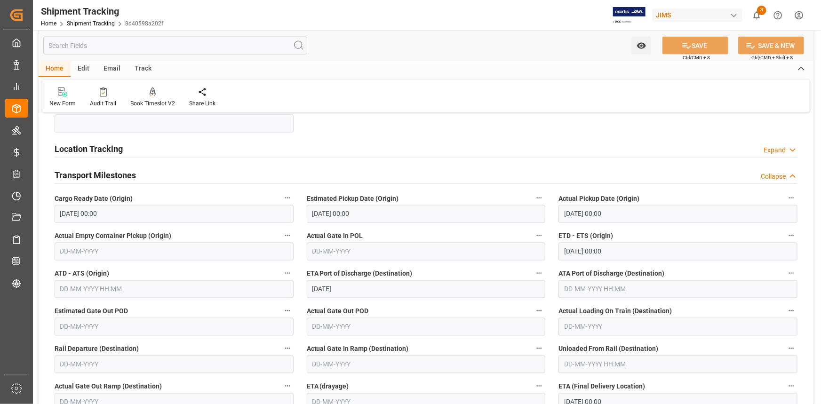
scroll to position [770, 0]
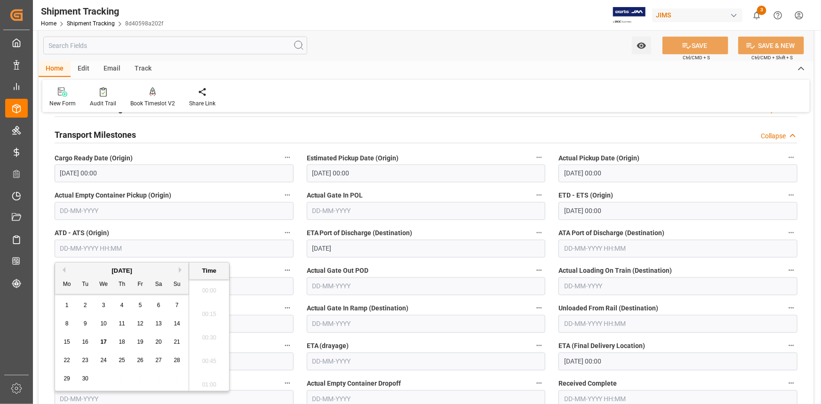
click at [119, 249] on input "text" at bounding box center [174, 249] width 239 height 18
click at [121, 306] on span "4" at bounding box center [121, 305] width 3 height 7
type input "[DATE] 00:00"
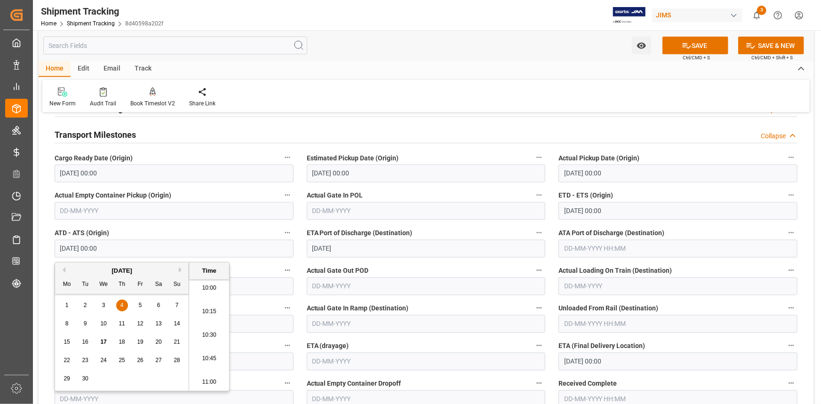
click at [249, 261] on div "Estimated Gate Out POD" at bounding box center [174, 280] width 252 height 38
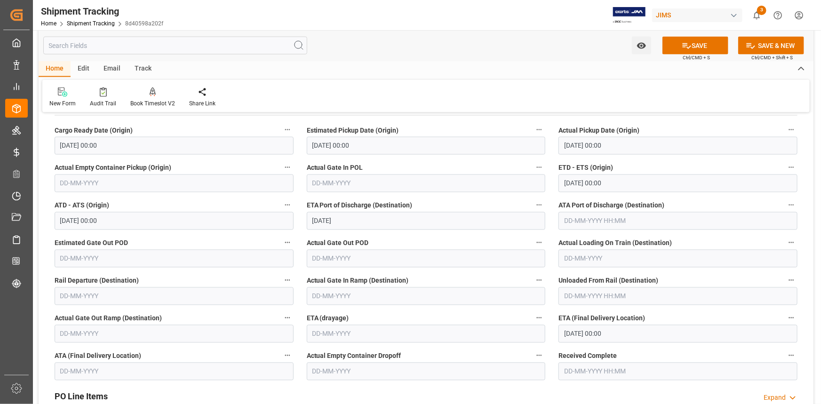
scroll to position [813, 0]
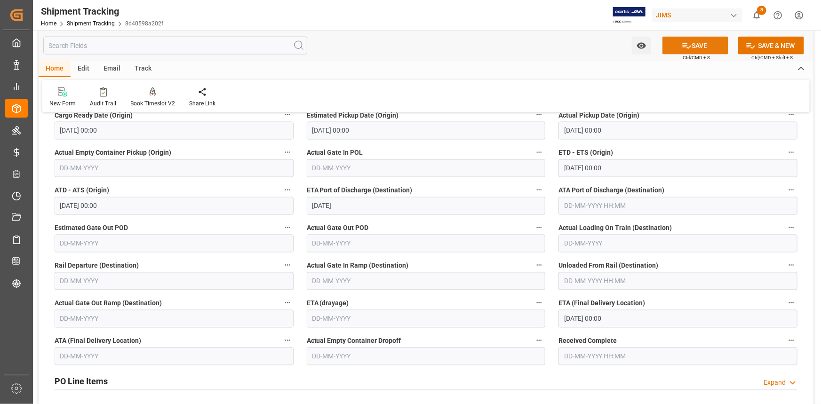
click at [693, 42] on button "SAVE" at bounding box center [696, 46] width 66 height 18
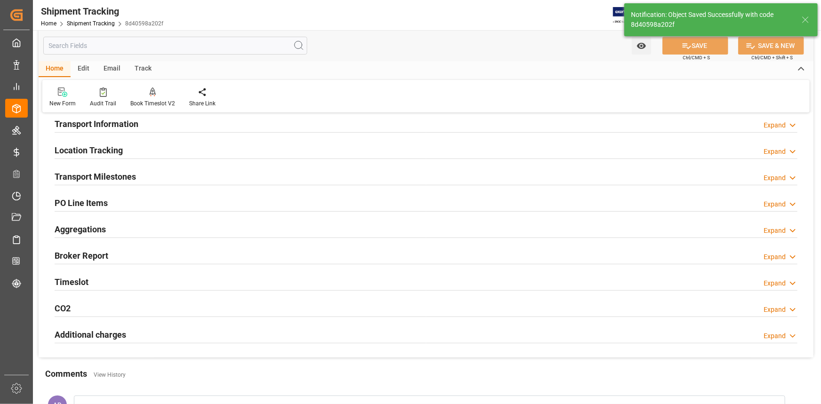
scroll to position [90, 0]
click at [155, 173] on div "Transport Milestones Expand" at bounding box center [426, 177] width 743 height 18
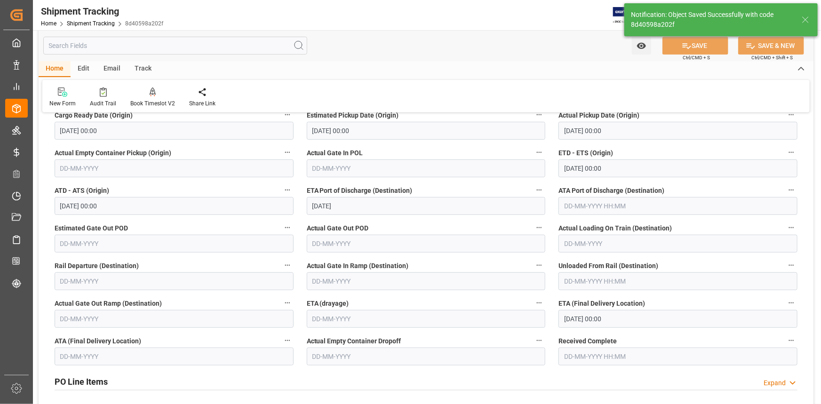
scroll to position [218, 0]
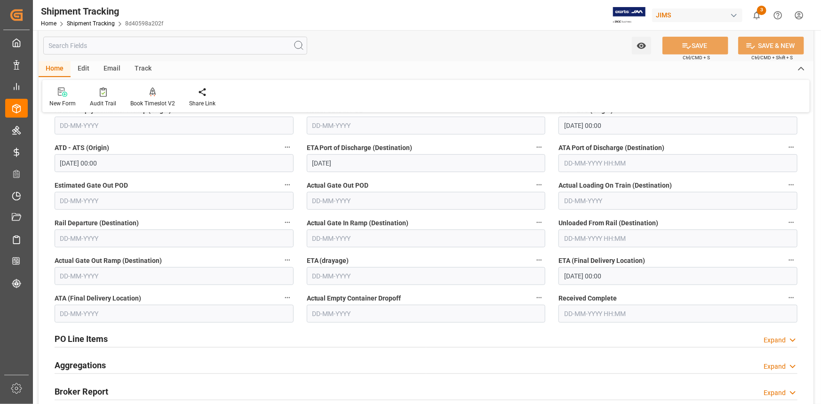
click at [578, 274] on input "[DATE] 00:00" at bounding box center [678, 276] width 239 height 18
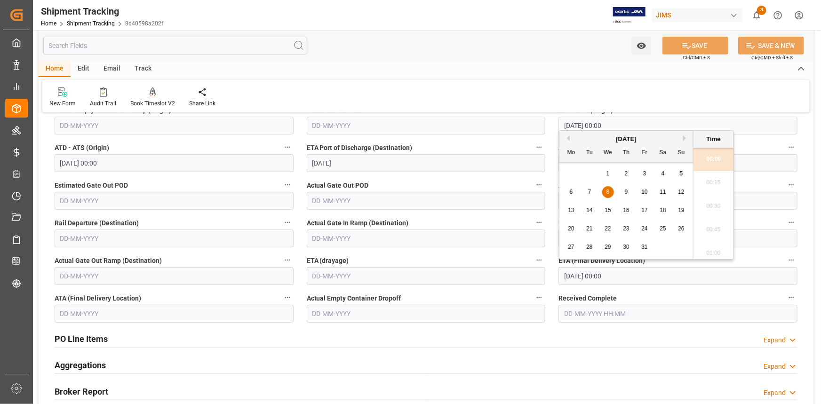
click at [459, 337] on div "PO Line Items Expand" at bounding box center [426, 338] width 743 height 18
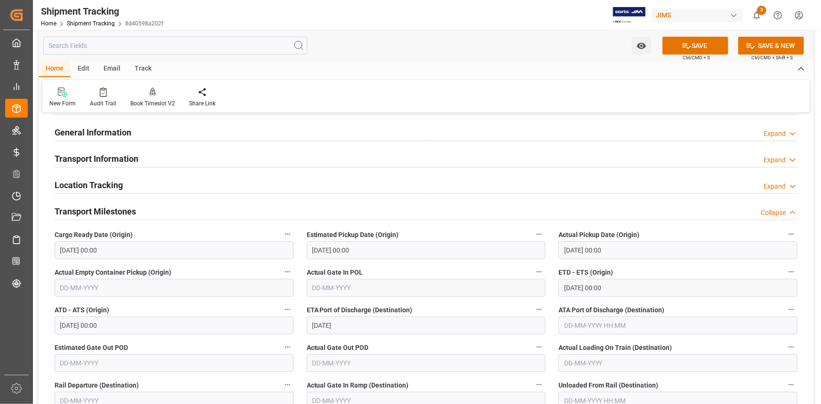
scroll to position [47, 0]
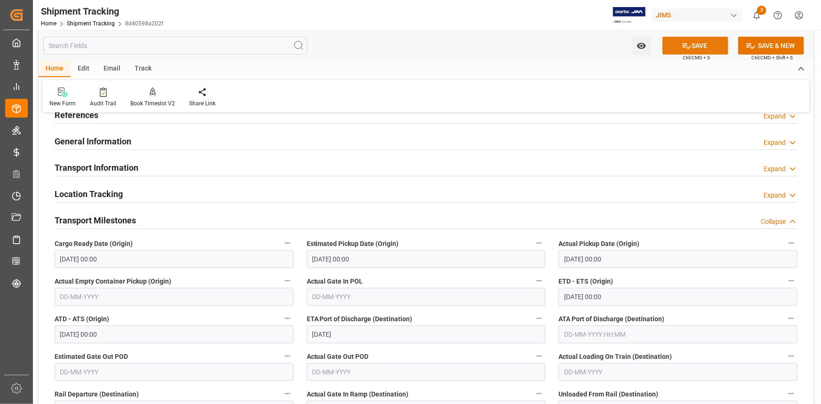
click at [698, 44] on button "SAVE" at bounding box center [696, 46] width 66 height 18
